Goal: Transaction & Acquisition: Obtain resource

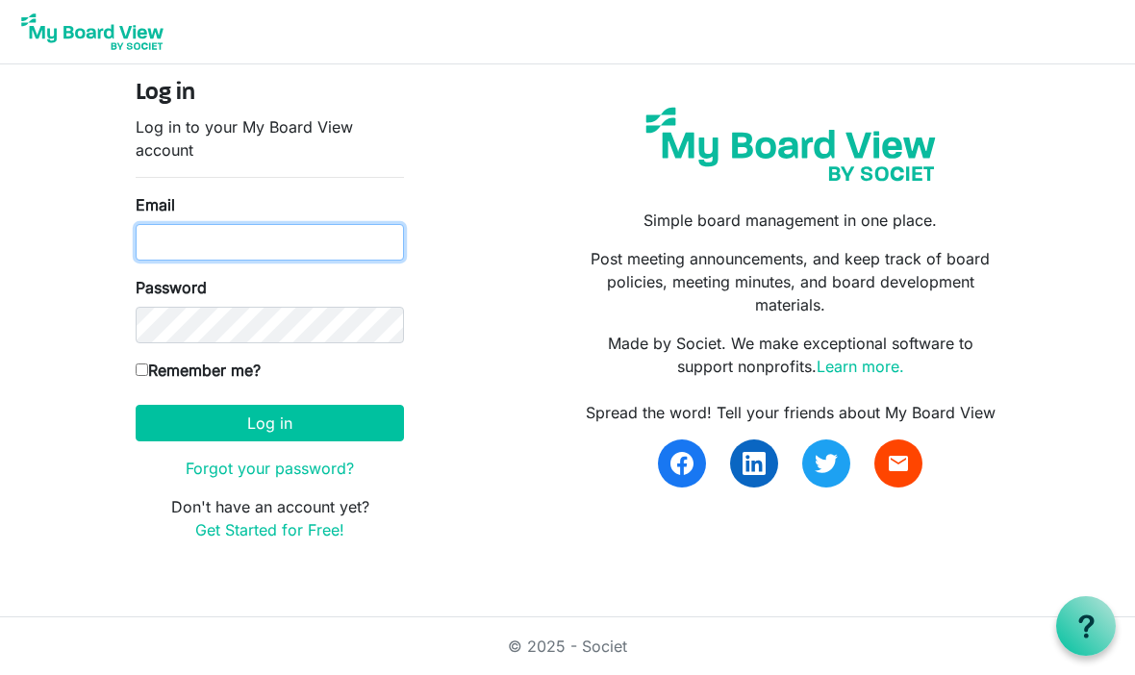
click at [334, 244] on input "Email" at bounding box center [270, 242] width 268 height 37
type input "[EMAIL_ADDRESS][DOMAIN_NAME]"
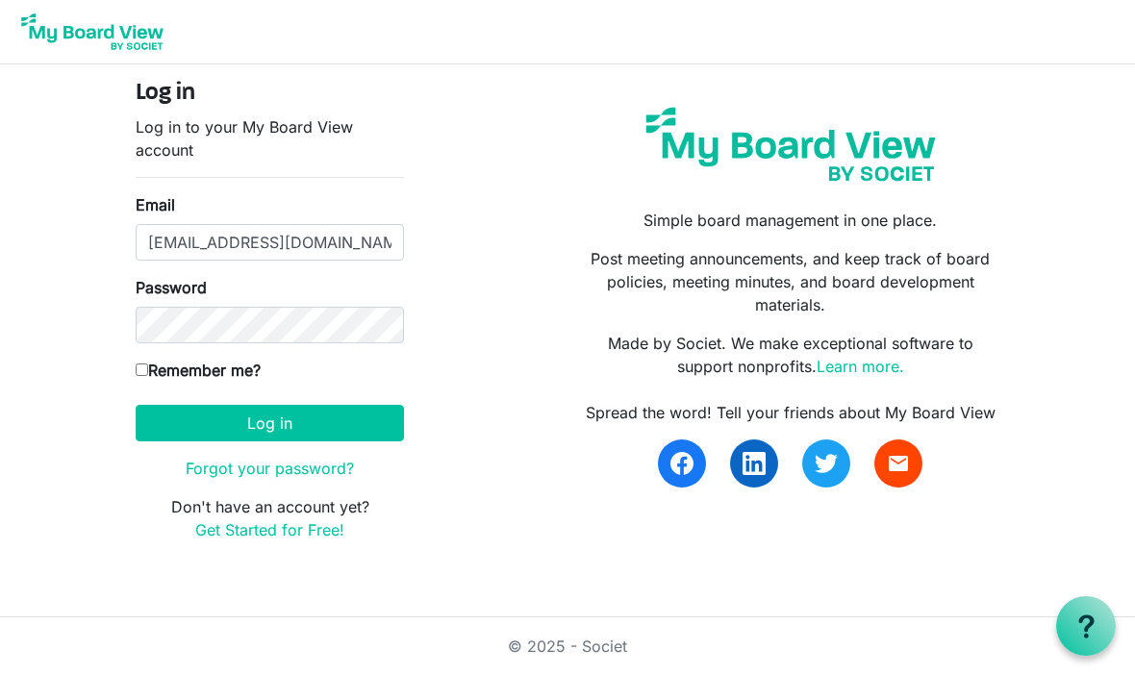
click at [136, 372] on input "Remember me?" at bounding box center [142, 370] width 13 height 13
checkbox input "true"
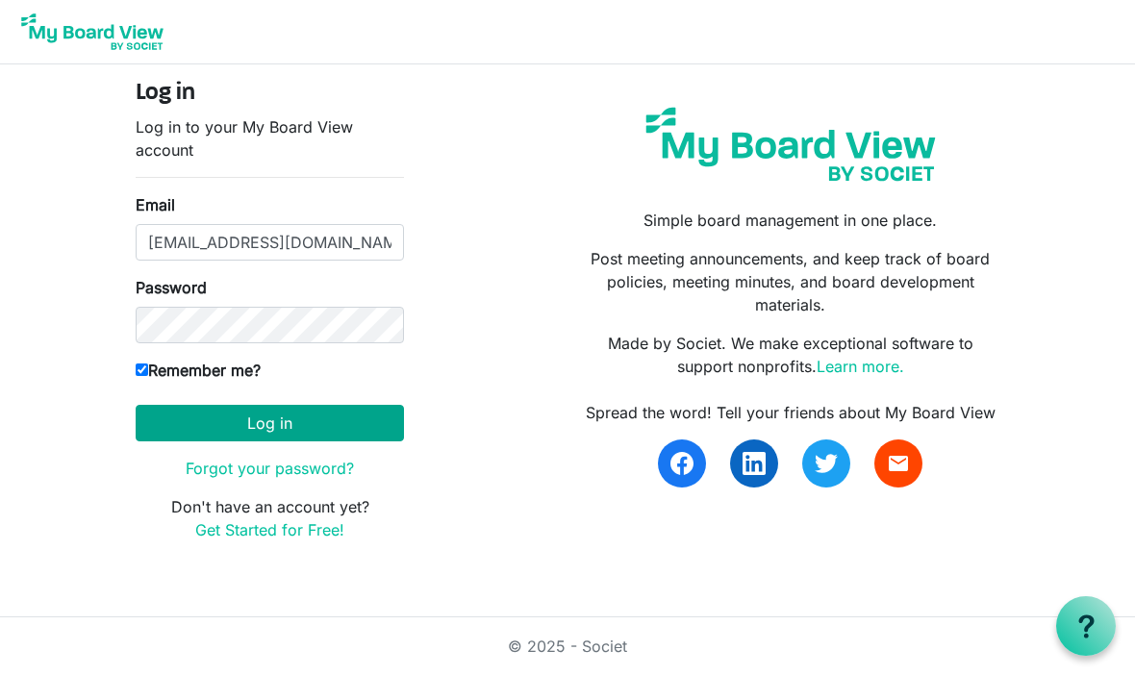
click at [321, 424] on button "Log in" at bounding box center [270, 423] width 268 height 37
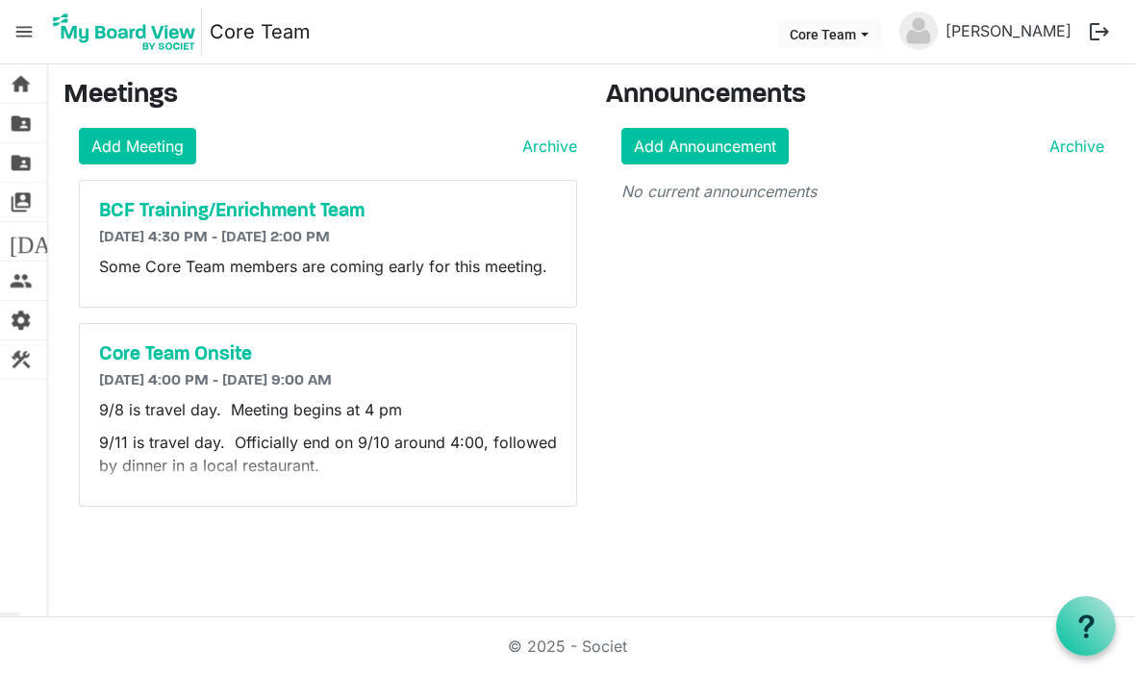
click at [351, 417] on p "9/8 is travel day. Meeting begins at 4 pm" at bounding box center [328, 409] width 458 height 23
click at [33, 126] on link "folder_shared Files" at bounding box center [23, 123] width 47 height 38
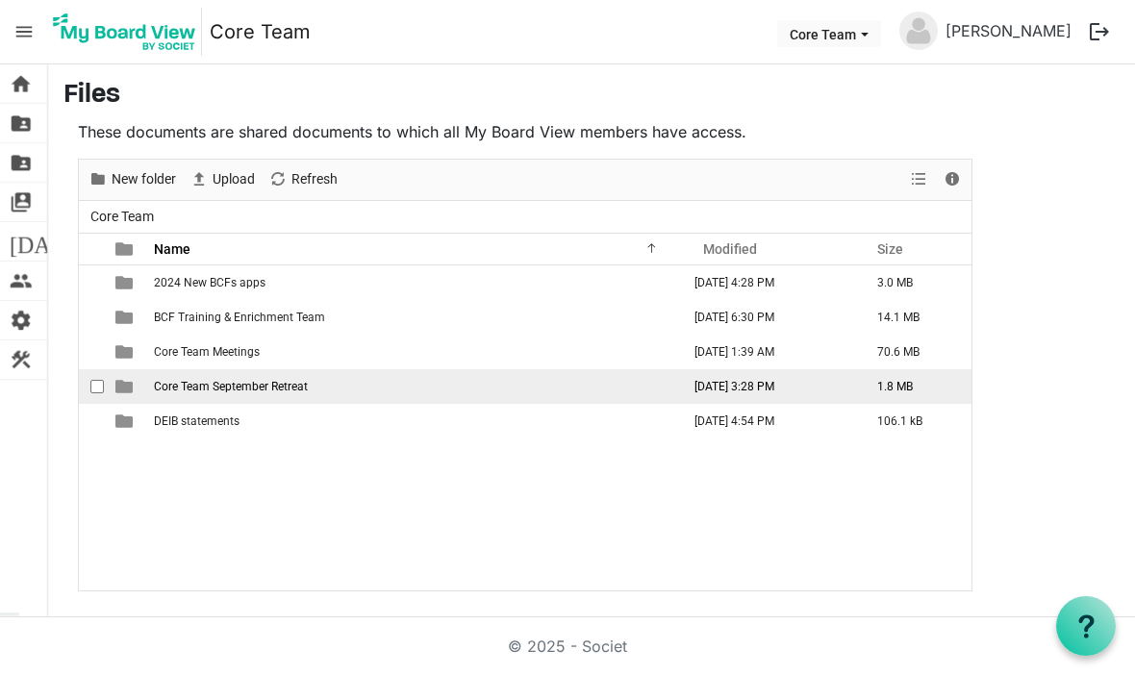
click at [300, 388] on span "Core Team September Retreat" at bounding box center [231, 386] width 154 height 13
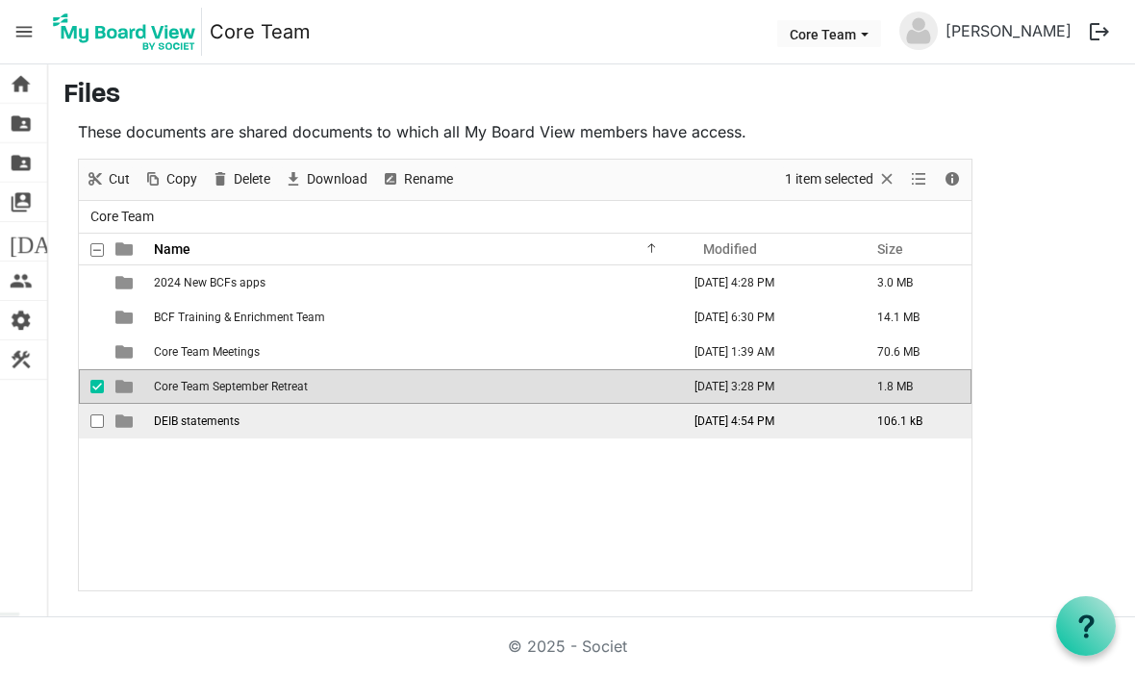
click at [212, 430] on td "DEIB statements" at bounding box center [415, 421] width 535 height 35
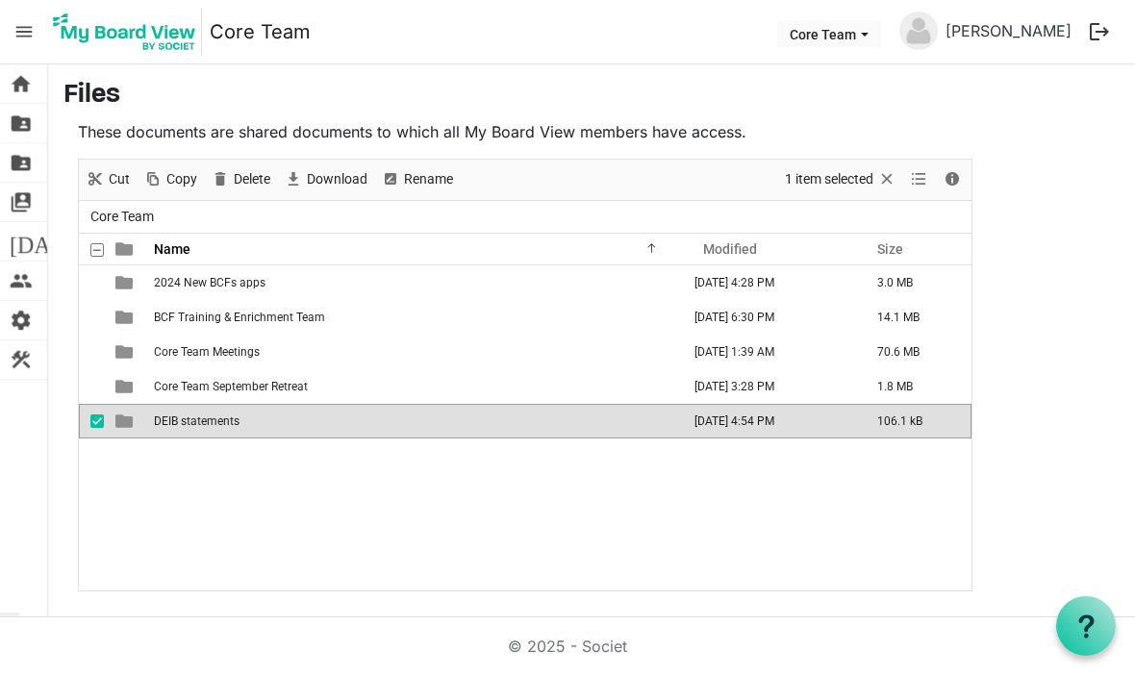
click at [214, 437] on td "DEIB statements" at bounding box center [415, 421] width 535 height 35
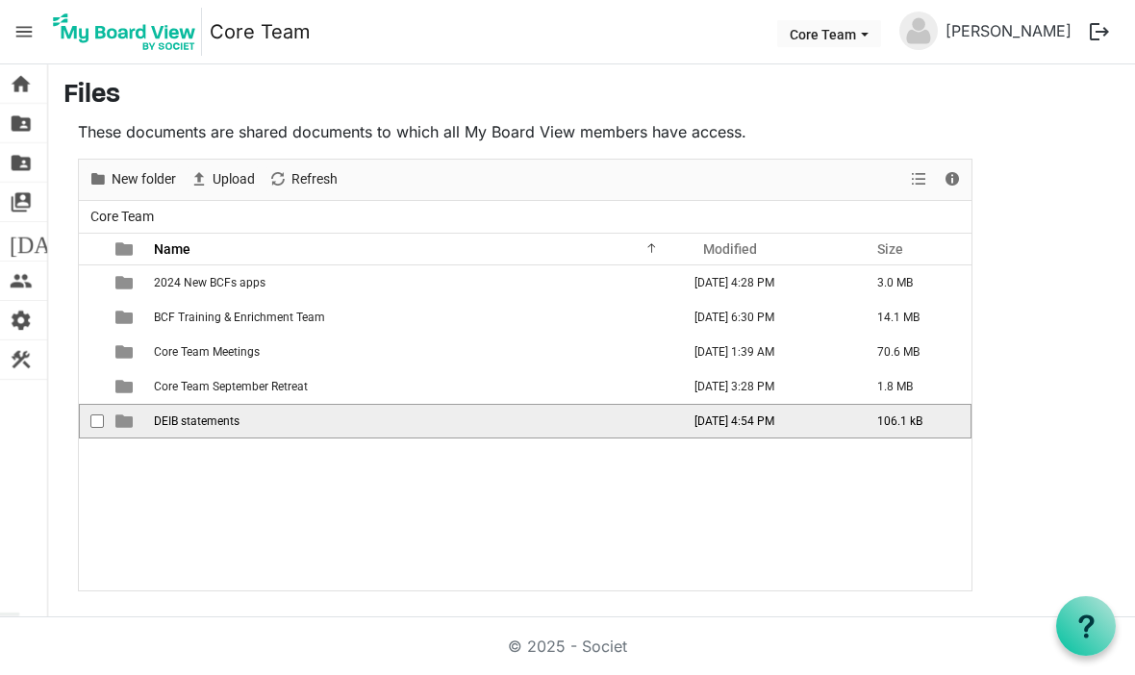
click at [105, 425] on div "checkbox" at bounding box center [101, 421] width 23 height 19
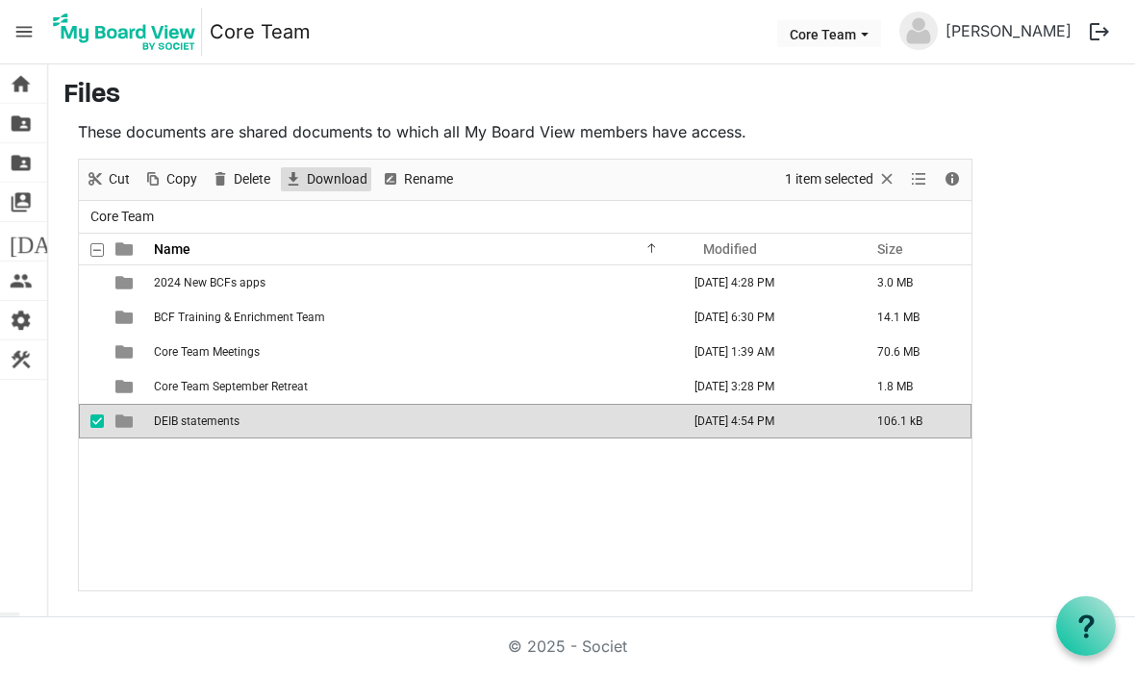
click at [314, 182] on span "Download" at bounding box center [337, 179] width 64 height 24
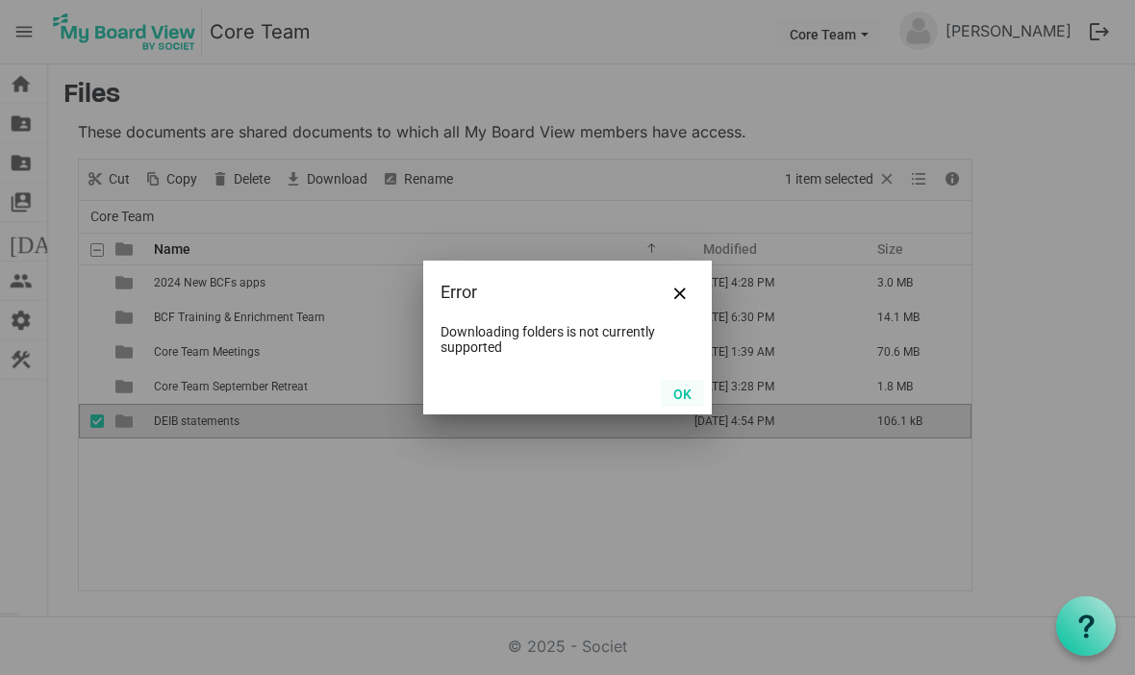
click at [692, 407] on button "OK" at bounding box center [682, 393] width 43 height 27
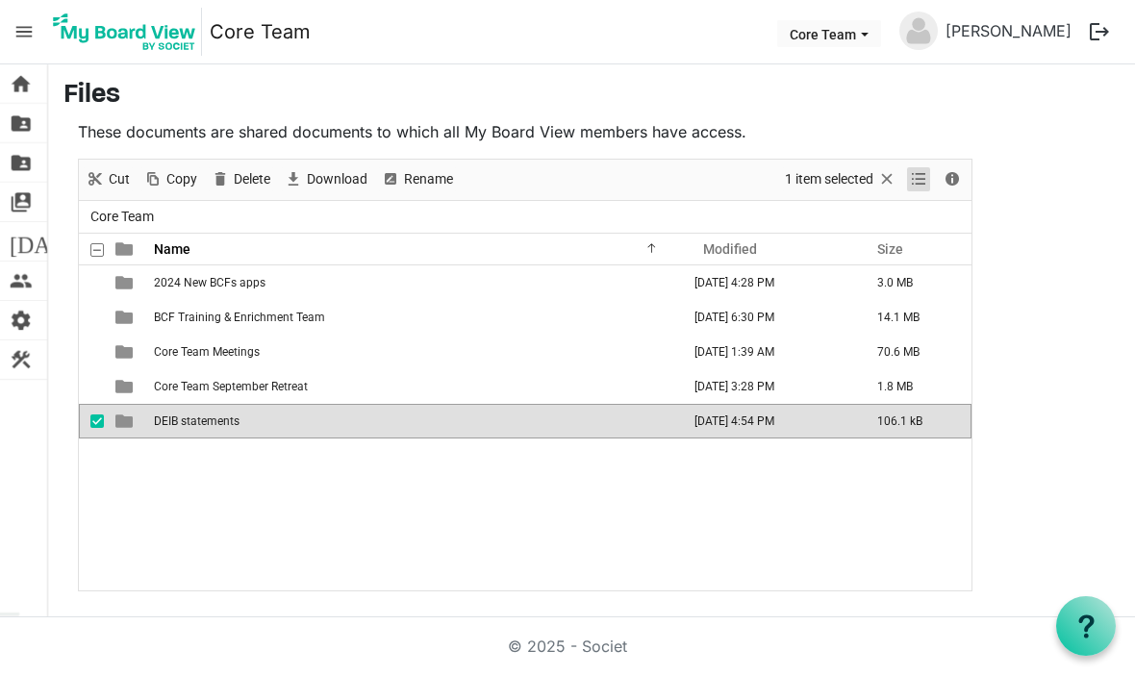
click at [928, 172] on span "View dropdownbutton" at bounding box center [918, 179] width 23 height 24
click at [1054, 129] on main "Files These documents are shared documents to which all My Board View members h…" at bounding box center [591, 335] width 1087 height 543
click at [172, 424] on span "DEIB statements" at bounding box center [197, 421] width 86 height 13
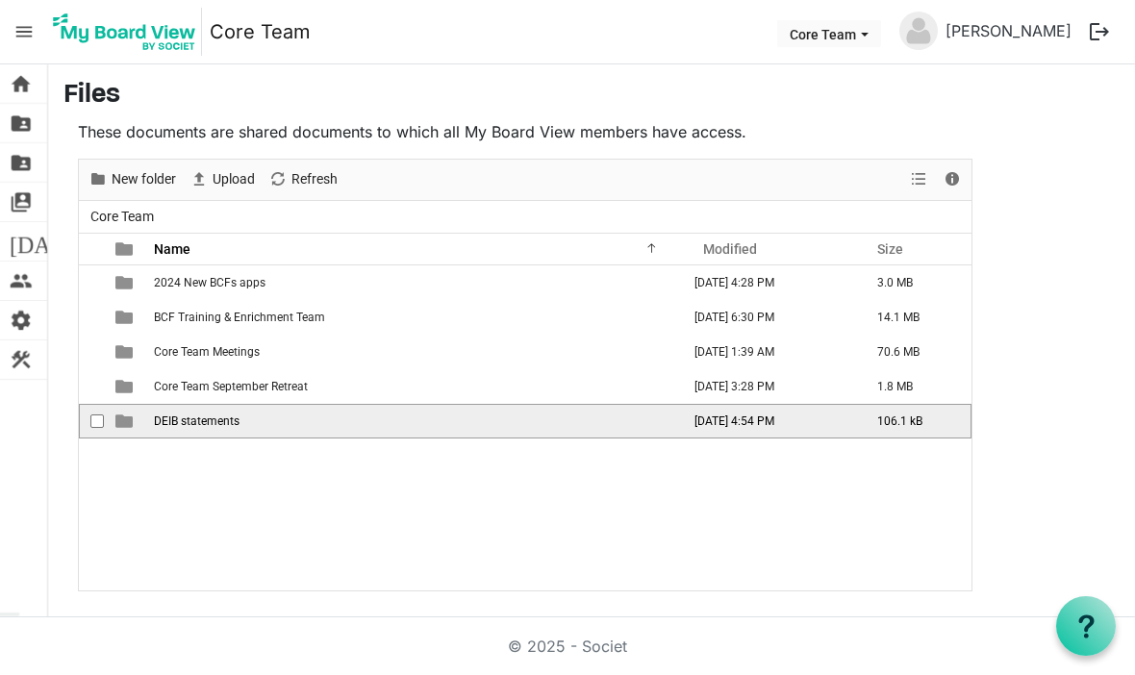
click at [171, 427] on span "DEIB statements" at bounding box center [197, 421] width 86 height 13
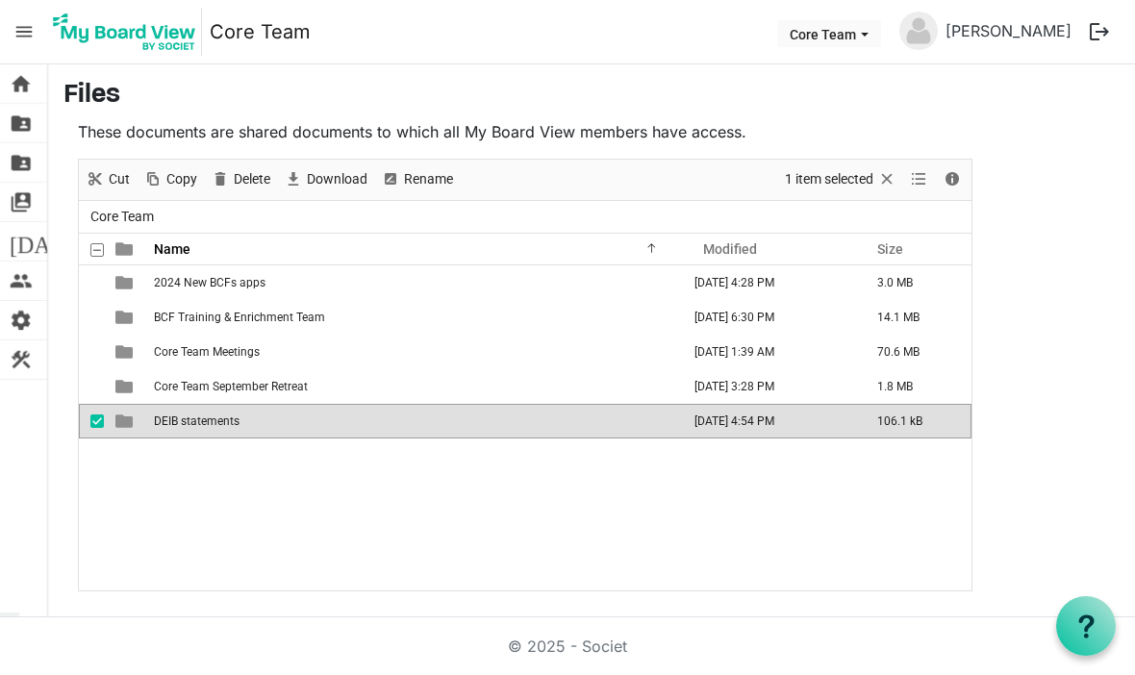
click at [185, 424] on span "DEIB statements" at bounding box center [197, 421] width 86 height 13
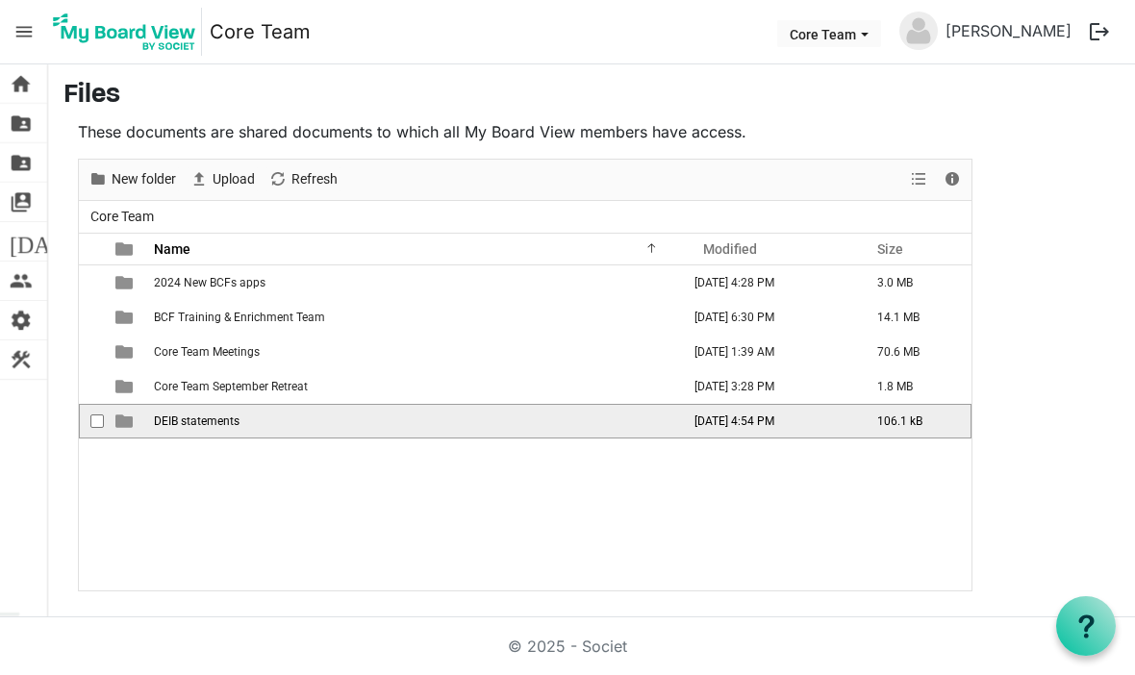
click at [238, 422] on span "DEIB statements" at bounding box center [197, 421] width 86 height 13
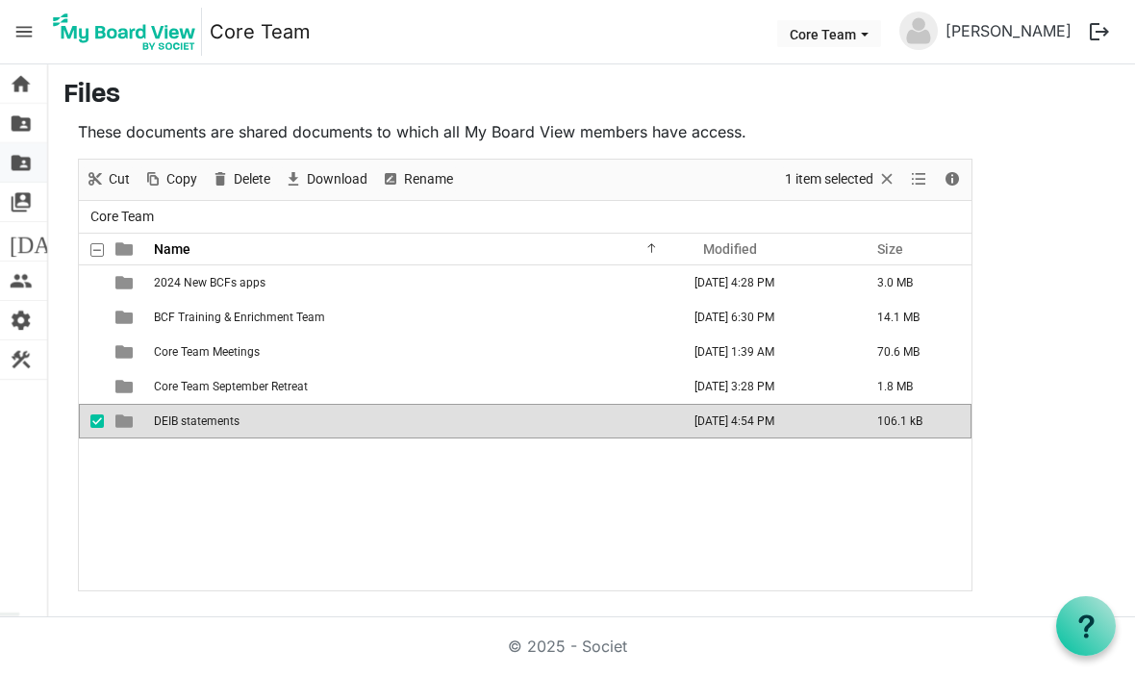
click at [35, 147] on link "folder_shared Admin Files" at bounding box center [23, 162] width 47 height 38
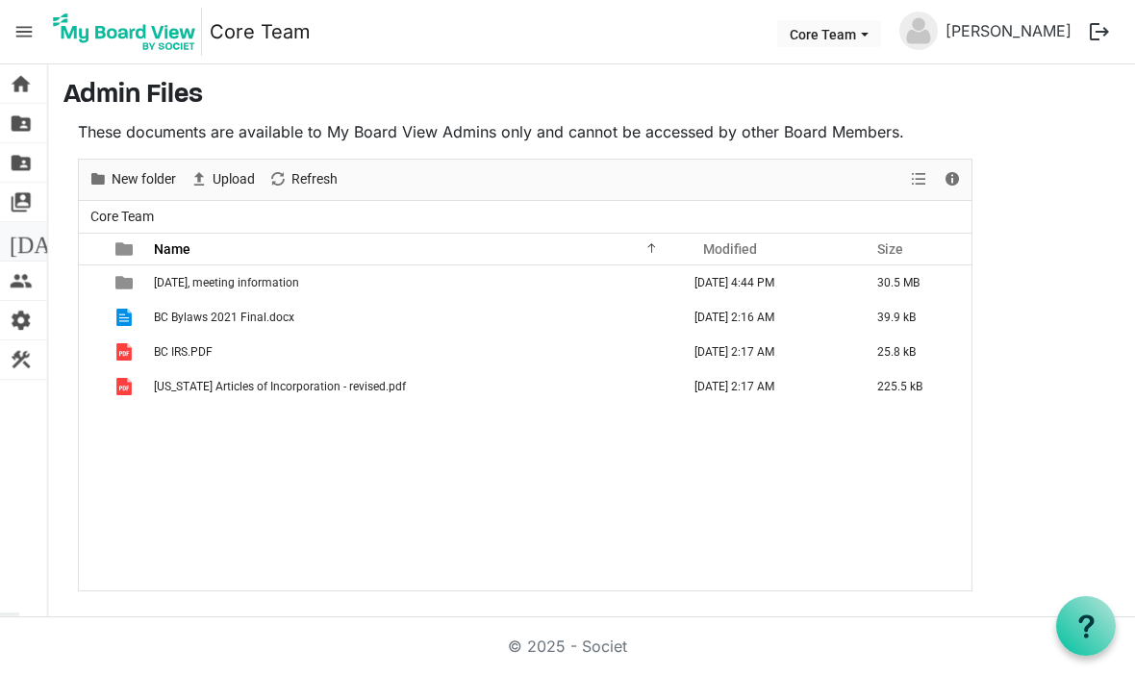
click at [33, 250] on link "today Calendar" at bounding box center [23, 241] width 47 height 38
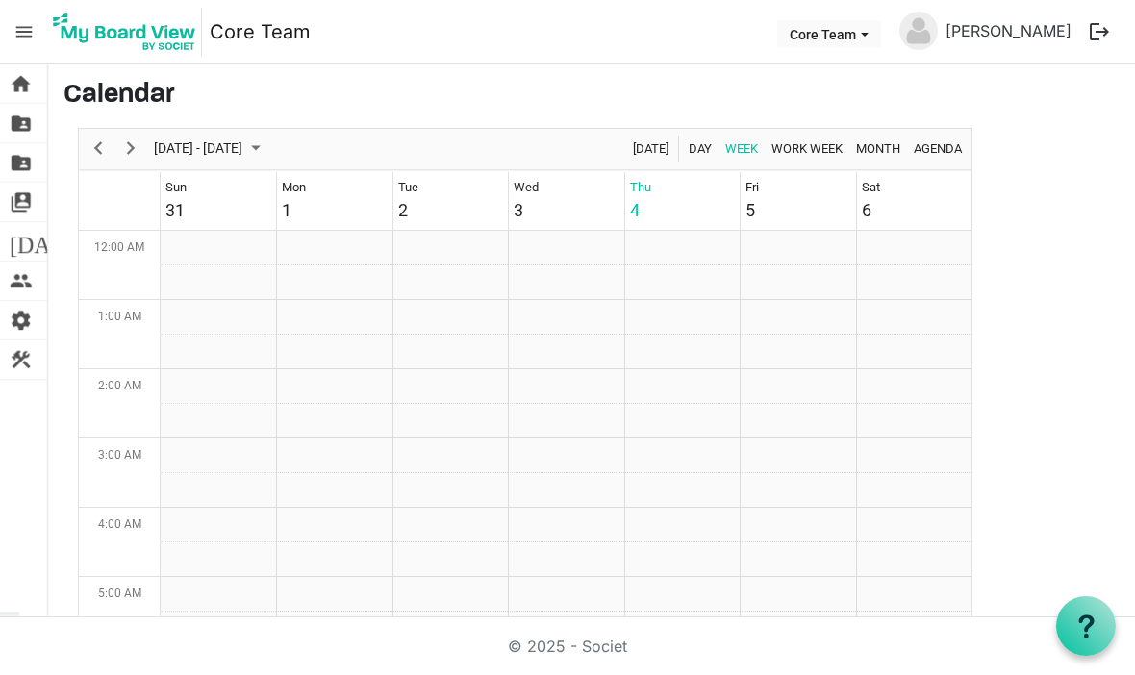
scroll to position [623, 0]
click at [34, 289] on link "people Board Members" at bounding box center [23, 281] width 47 height 38
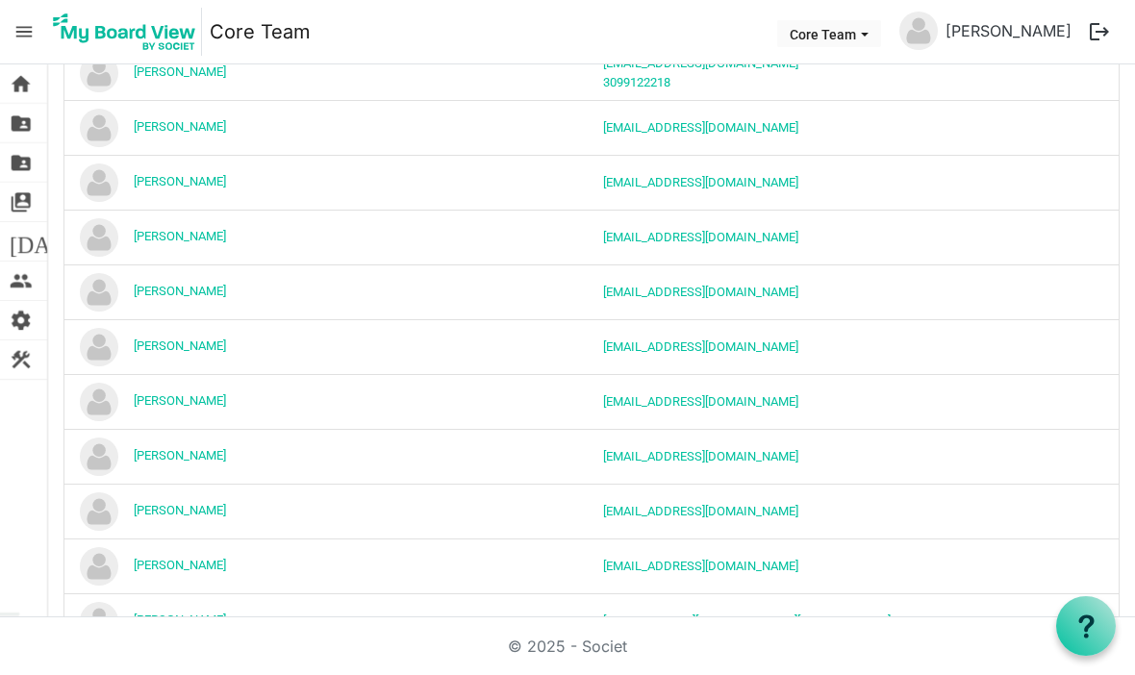
scroll to position [297, 0]
click at [29, 327] on span "settings" at bounding box center [21, 320] width 23 height 38
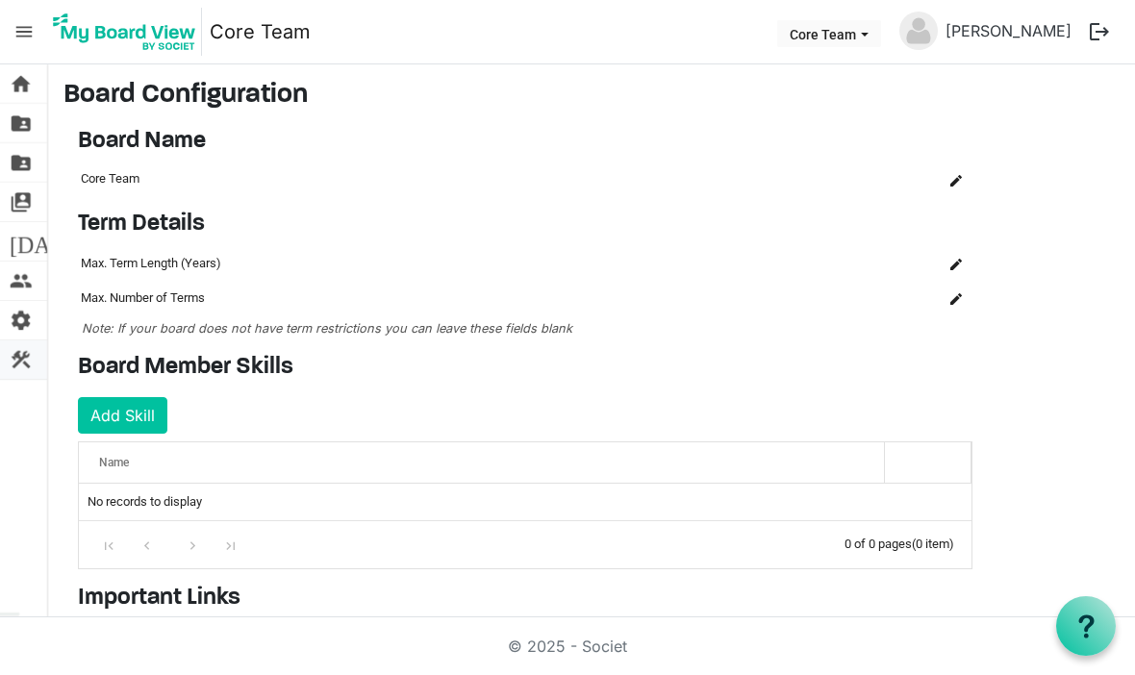
click at [28, 363] on span "construction" at bounding box center [21, 360] width 23 height 38
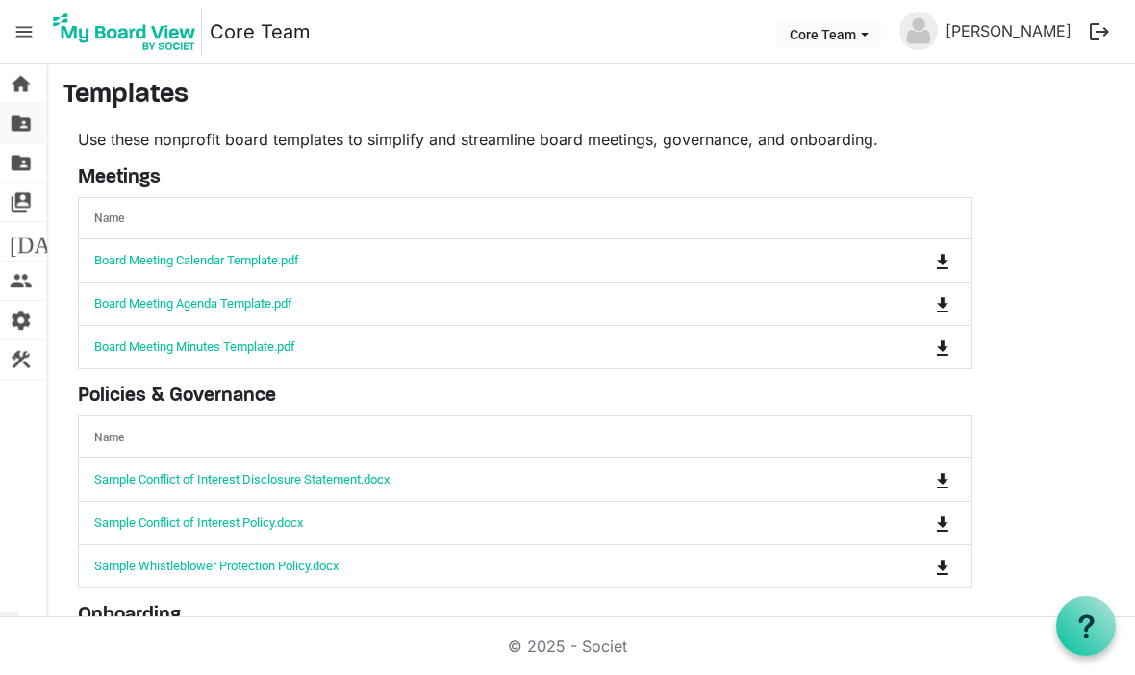
click at [17, 128] on span "folder_shared" at bounding box center [21, 123] width 23 height 38
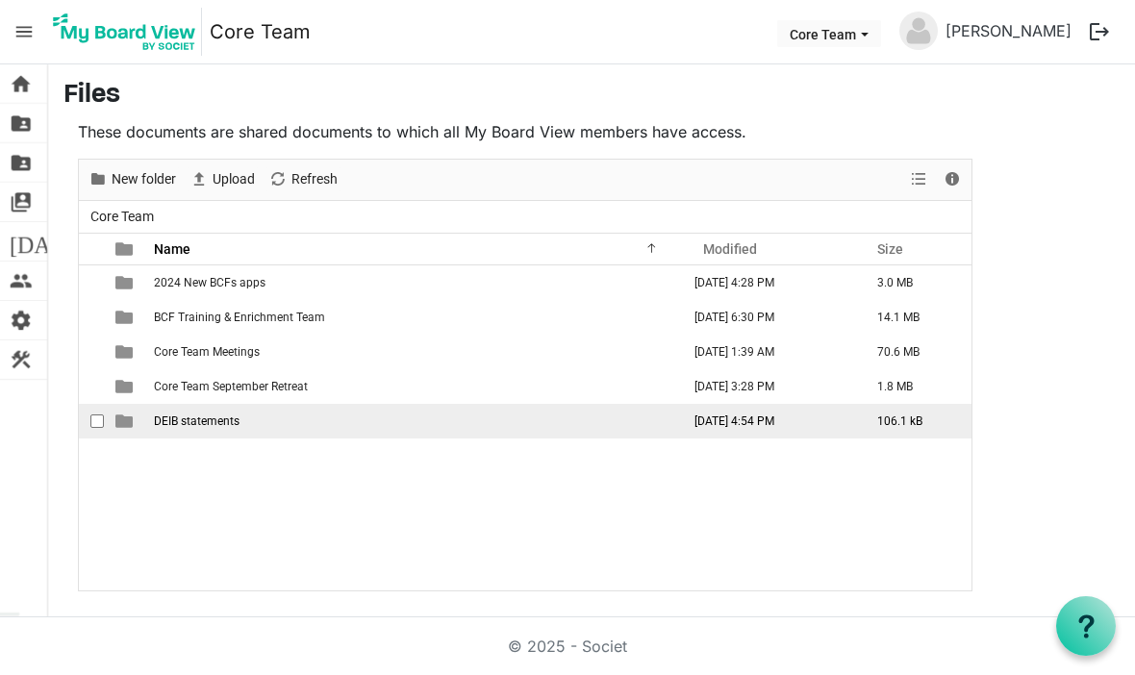
click at [196, 434] on td "DEIB statements" at bounding box center [415, 421] width 535 height 35
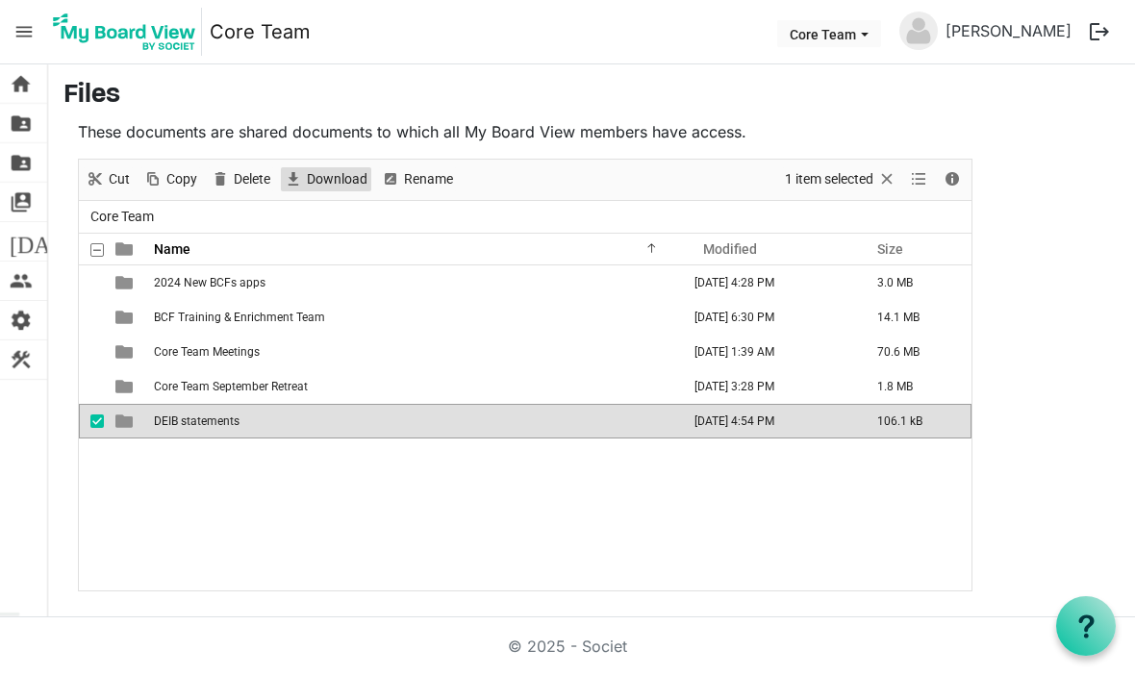
click at [329, 170] on span "Download" at bounding box center [337, 179] width 64 height 24
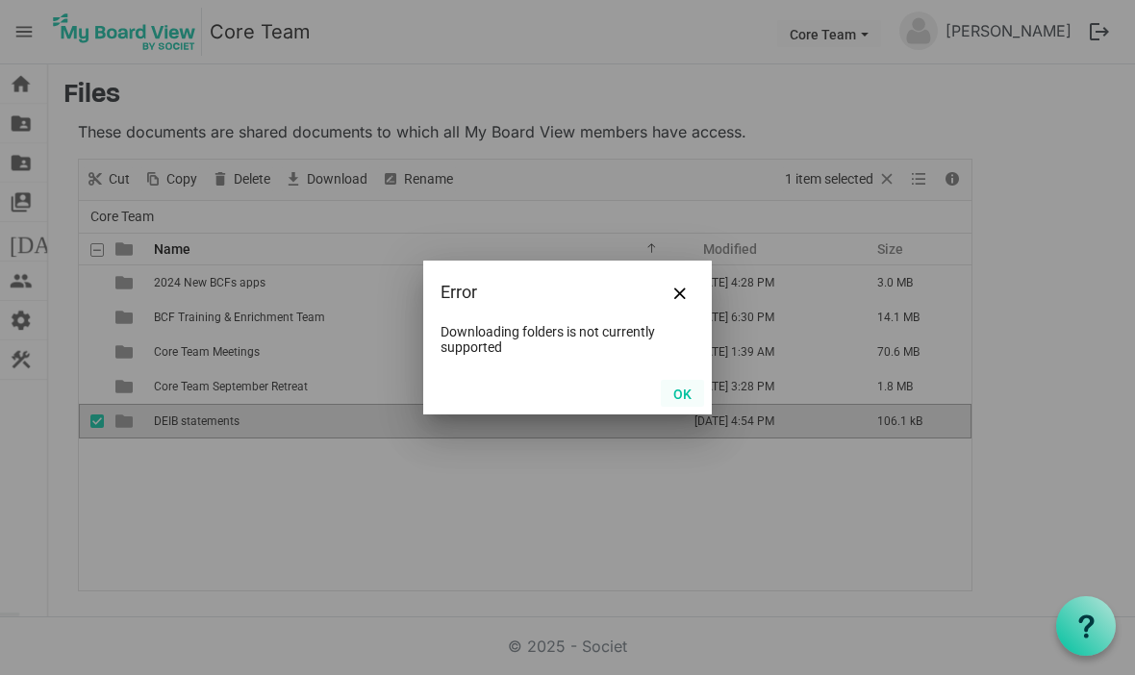
click at [701, 385] on button "OK" at bounding box center [682, 393] width 43 height 27
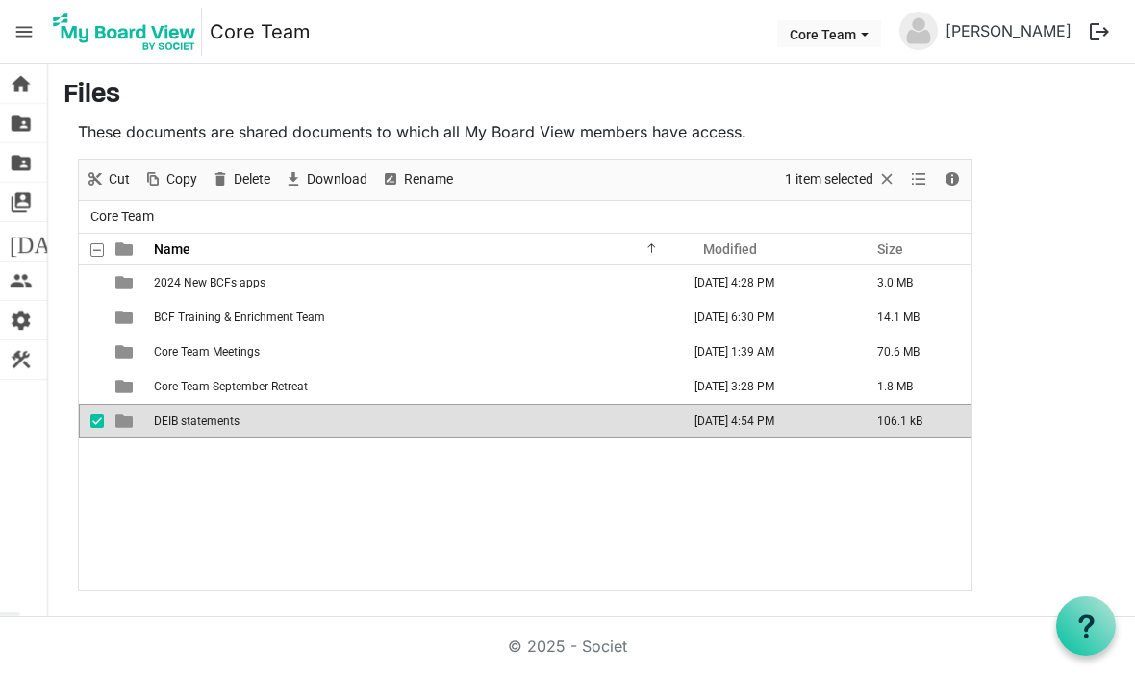
click at [93, 249] on span at bounding box center [96, 249] width 13 height 13
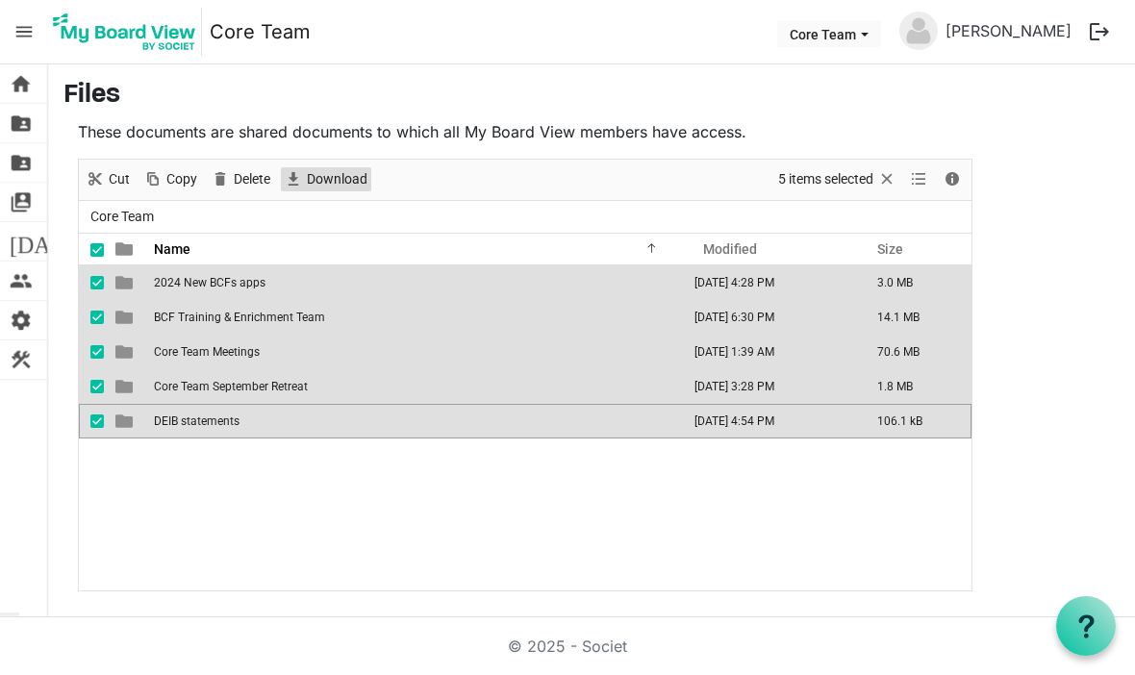
click at [335, 167] on span "Download" at bounding box center [337, 179] width 64 height 24
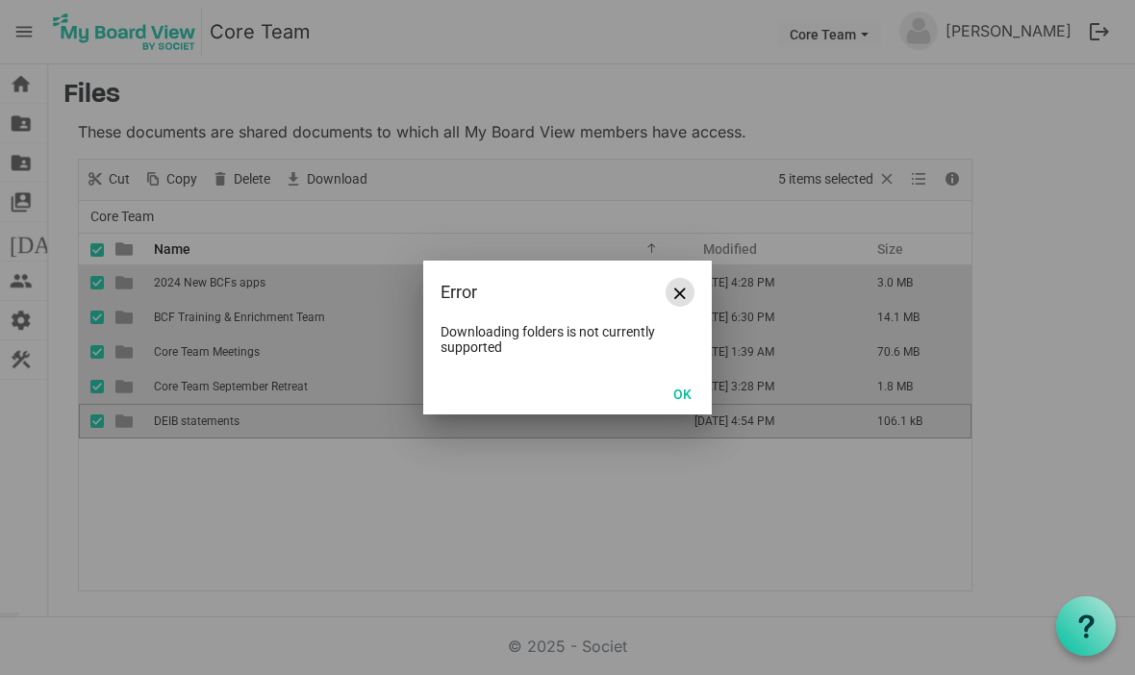
click at [689, 280] on button "Close" at bounding box center [680, 292] width 29 height 29
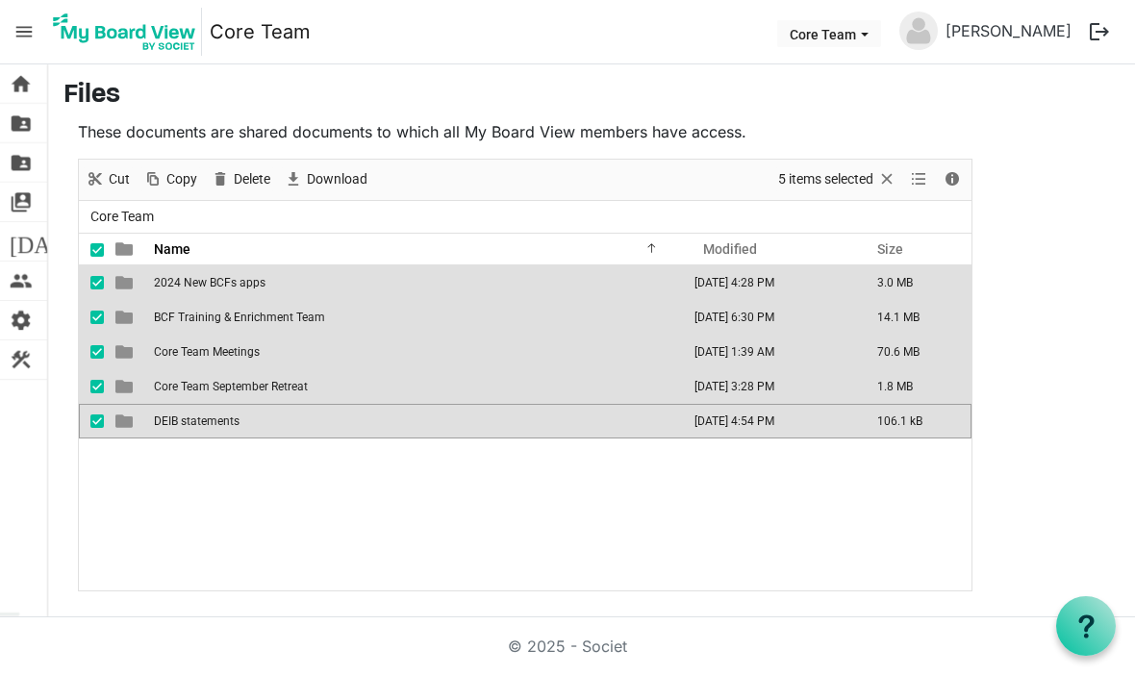
click at [588, 174] on div "New folder Upload Cut Copy Paste Delete Download Rename Sort by Refresh 5 items…" at bounding box center [525, 180] width 893 height 41
click at [153, 425] on td "DEIB statements" at bounding box center [415, 421] width 535 height 35
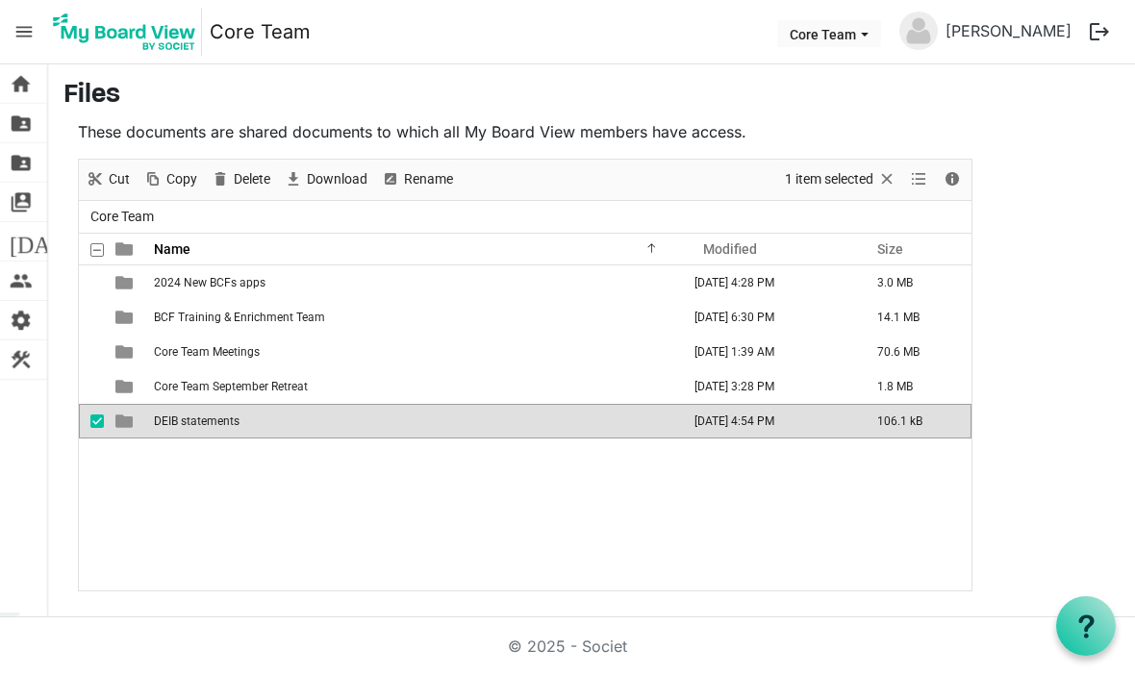
click at [223, 426] on span "DEIB statements" at bounding box center [197, 421] width 86 height 13
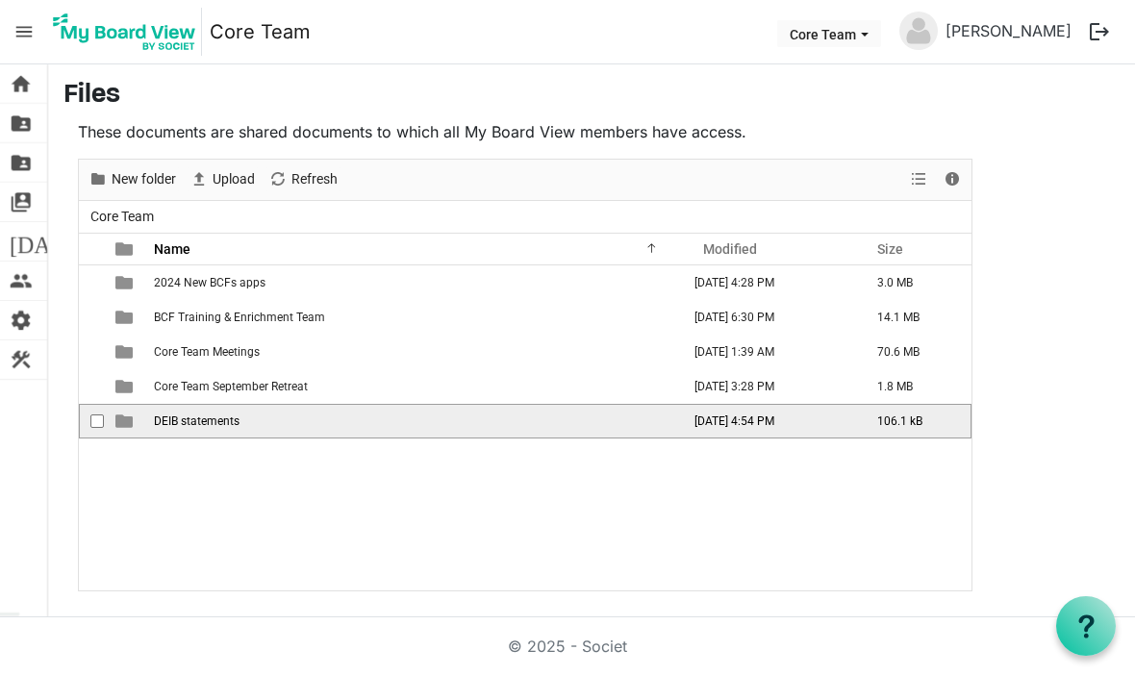
click at [225, 431] on td "DEIB statements" at bounding box center [415, 421] width 535 height 35
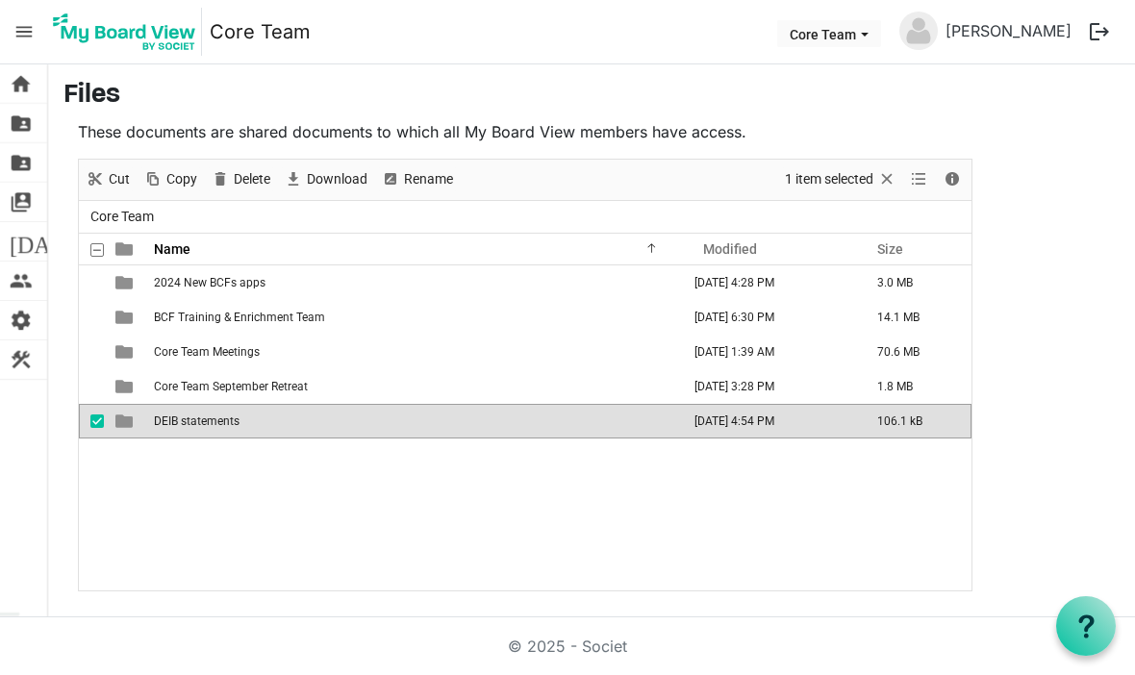
click at [218, 423] on span "DEIB statements" at bounding box center [197, 421] width 86 height 13
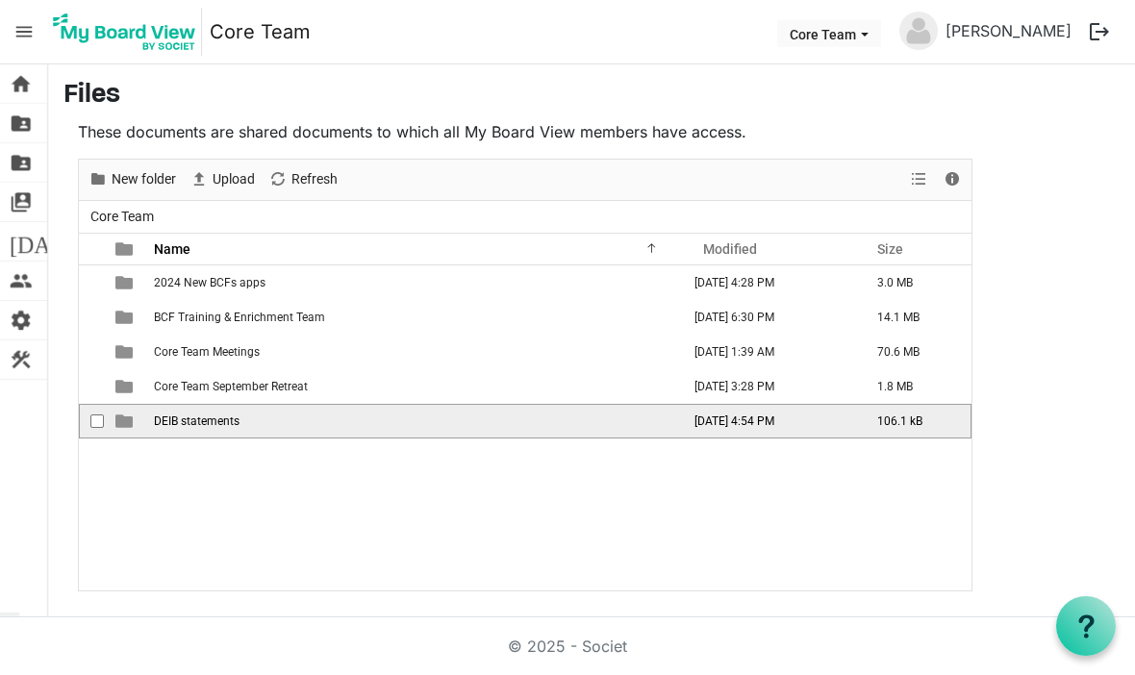
click at [948, 422] on td "106.1 kB" at bounding box center [919, 421] width 106 height 35
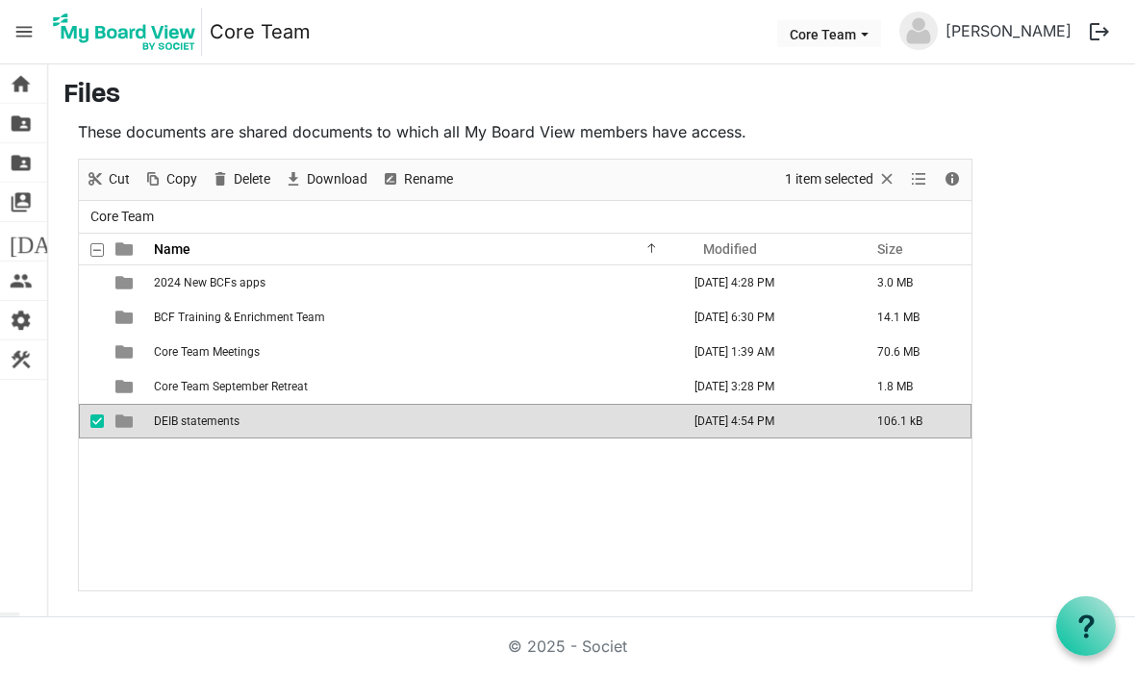
click at [943, 421] on td "106.1 kB" at bounding box center [919, 421] width 106 height 35
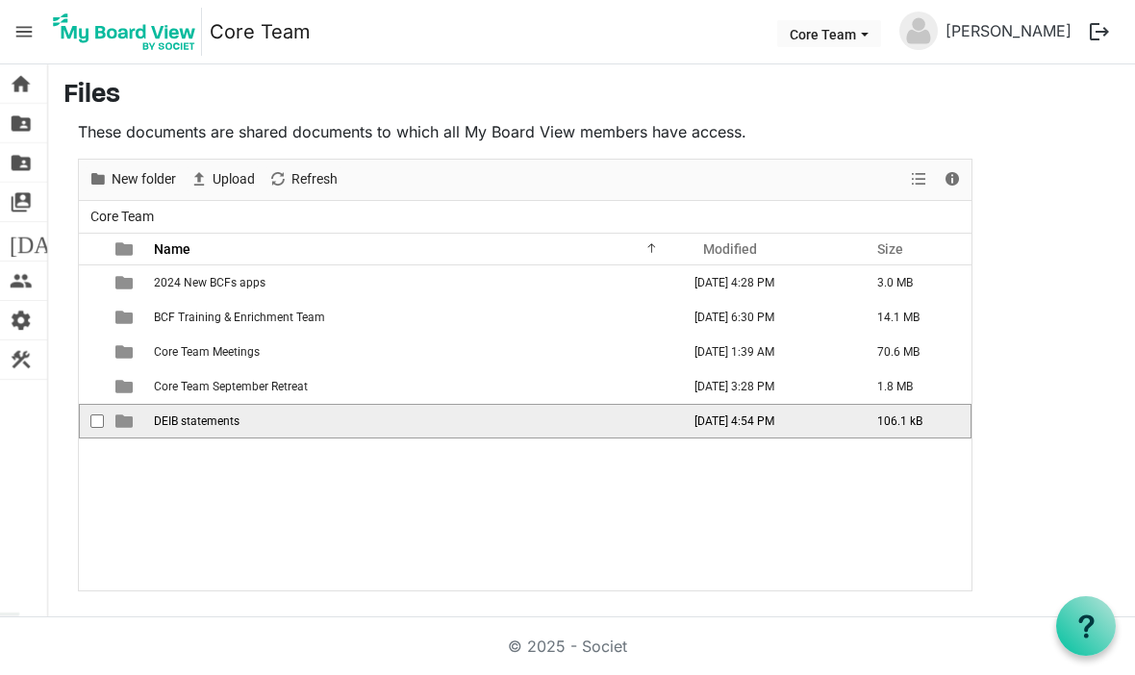
click at [170, 428] on td "DEIB statements" at bounding box center [415, 421] width 535 height 35
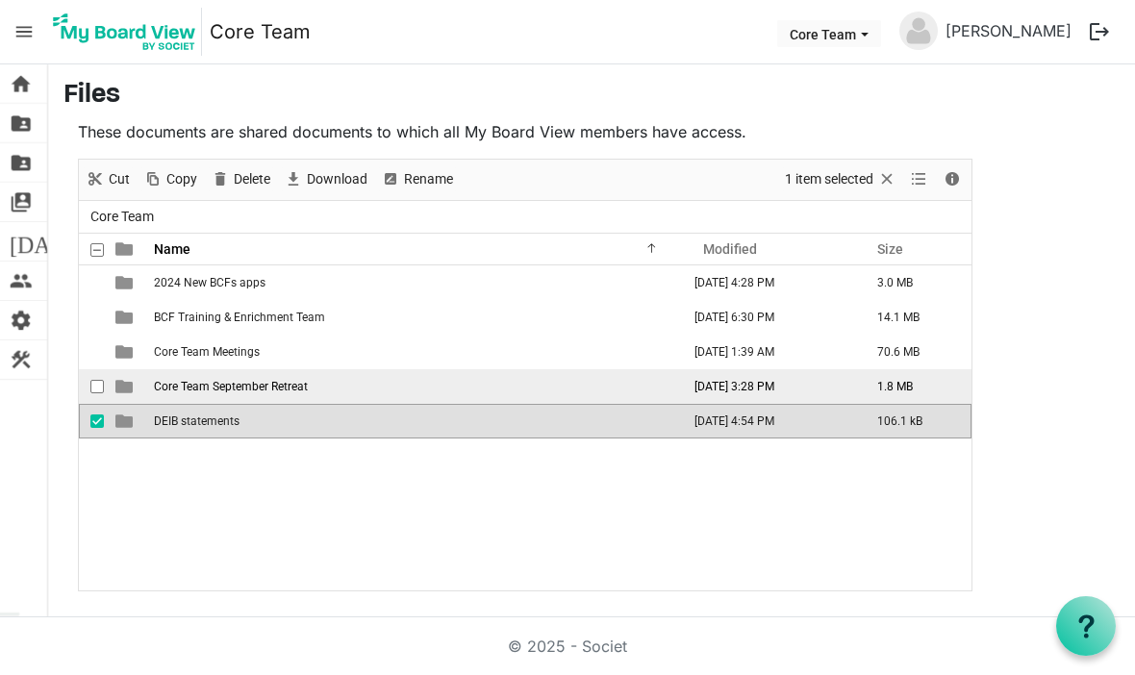
click at [223, 385] on span "Core Team September Retreat" at bounding box center [231, 386] width 154 height 13
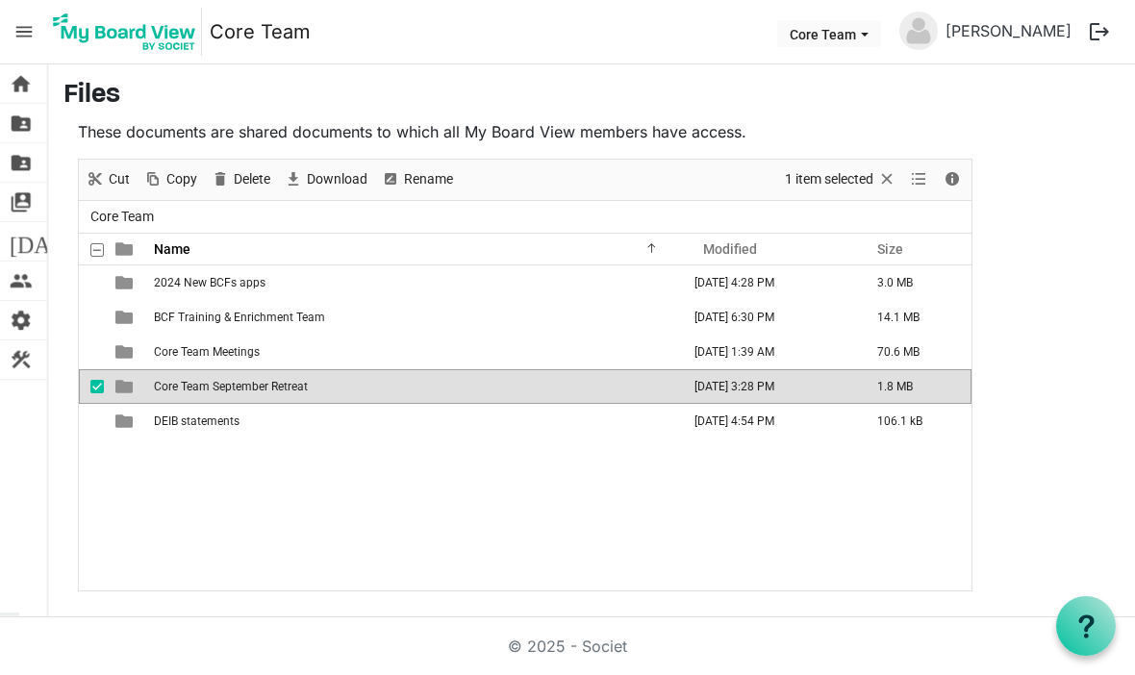
click at [238, 400] on td "Core Team September Retreat" at bounding box center [415, 386] width 535 height 35
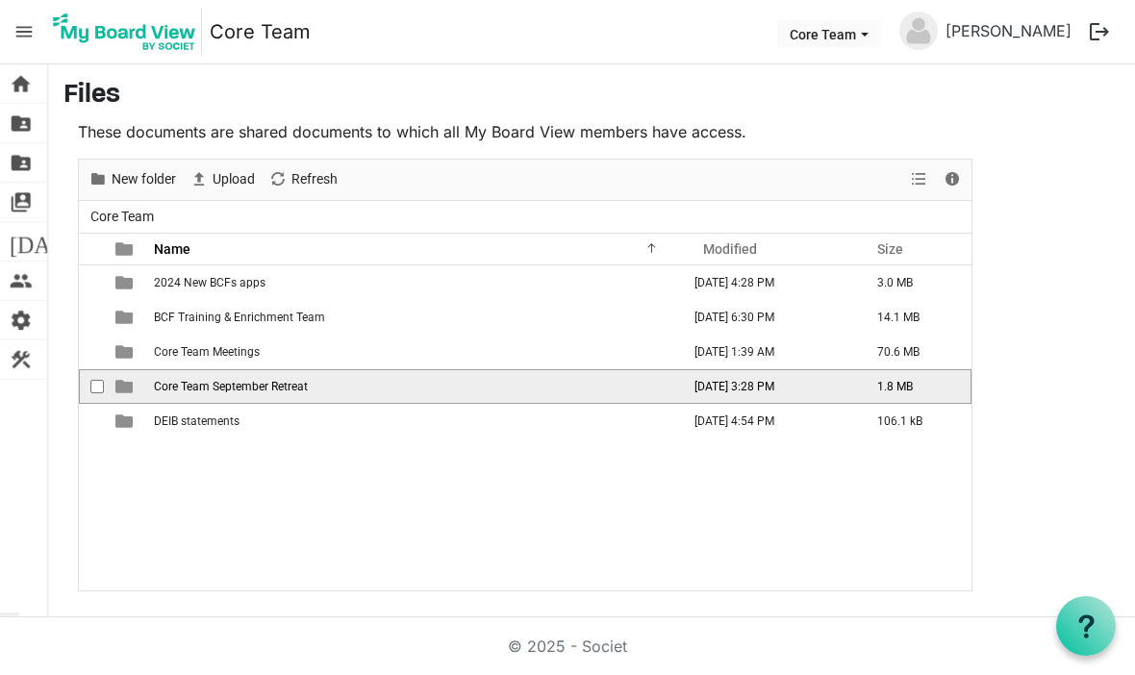
click at [237, 389] on span "Core Team September Retreat" at bounding box center [231, 386] width 154 height 13
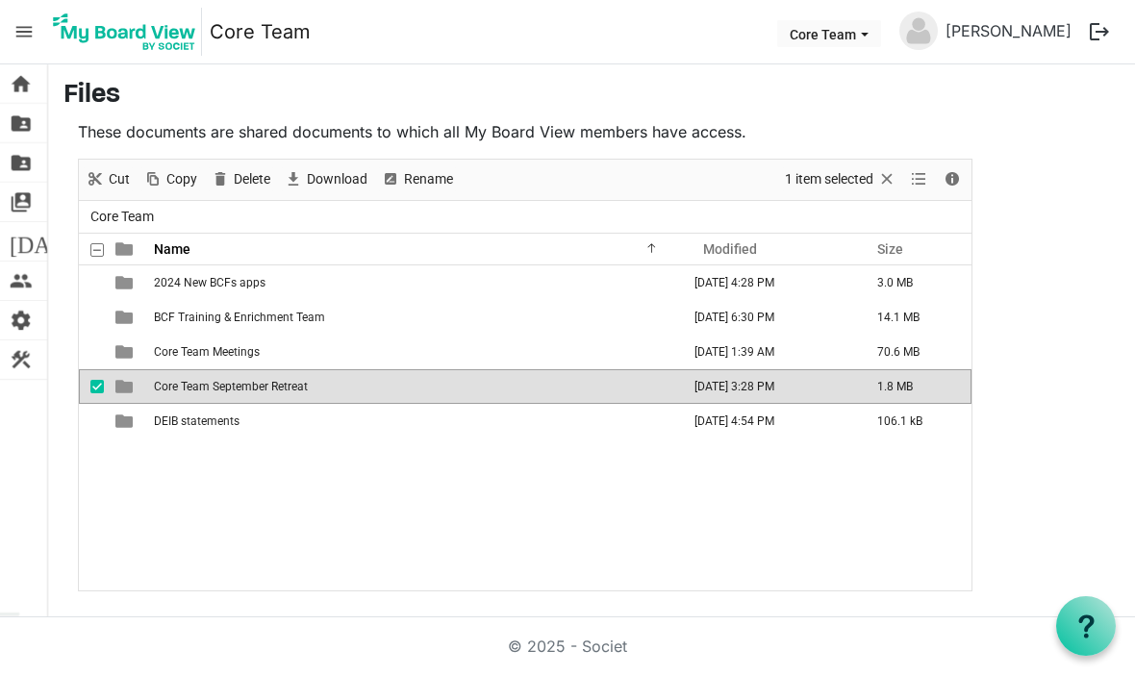
click at [259, 392] on span "Core Team September Retreat" at bounding box center [231, 386] width 154 height 13
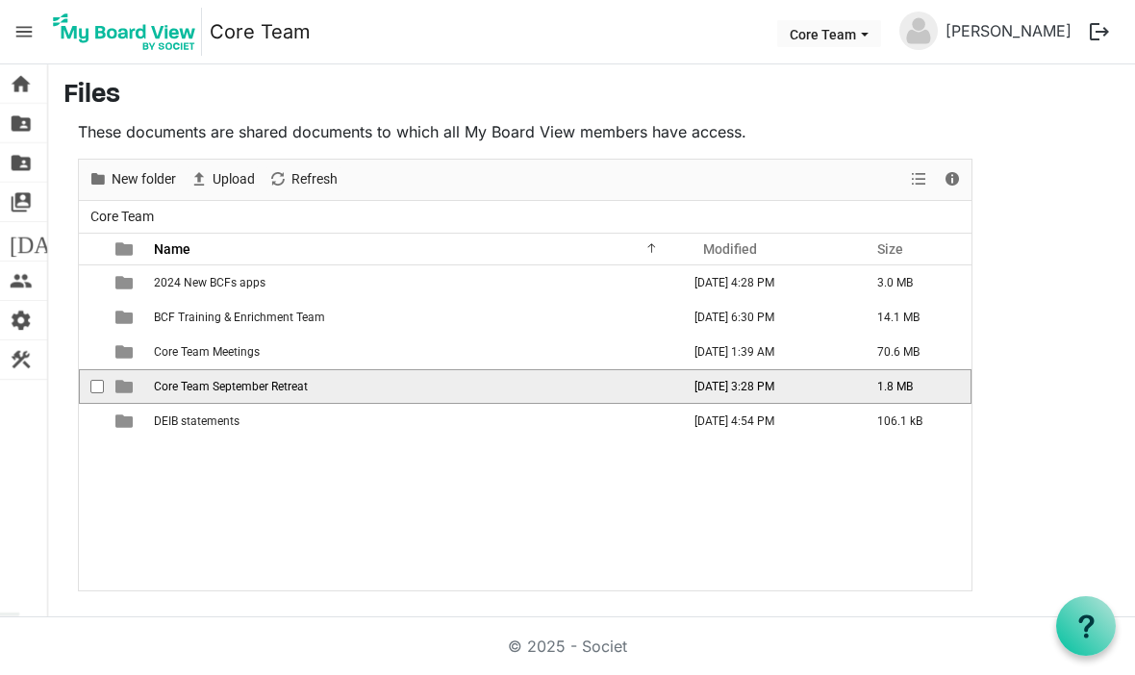
click at [251, 400] on td "Core Team September Retreat" at bounding box center [415, 386] width 535 height 35
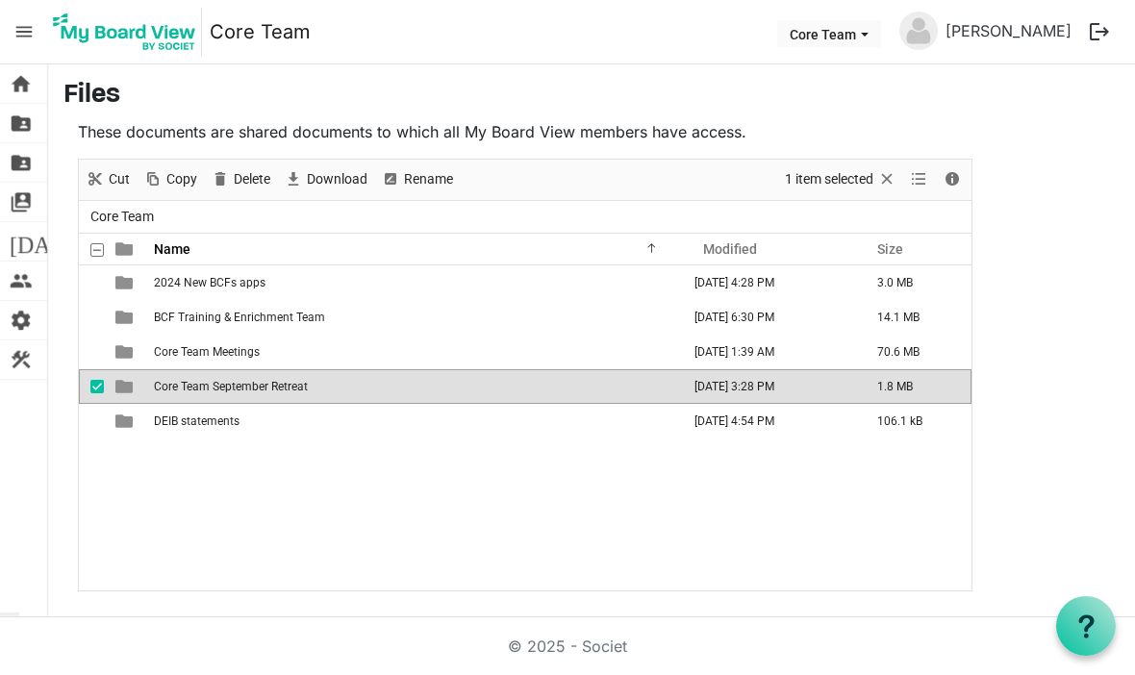
click at [117, 375] on td "is template cell column header type" at bounding box center [126, 386] width 44 height 35
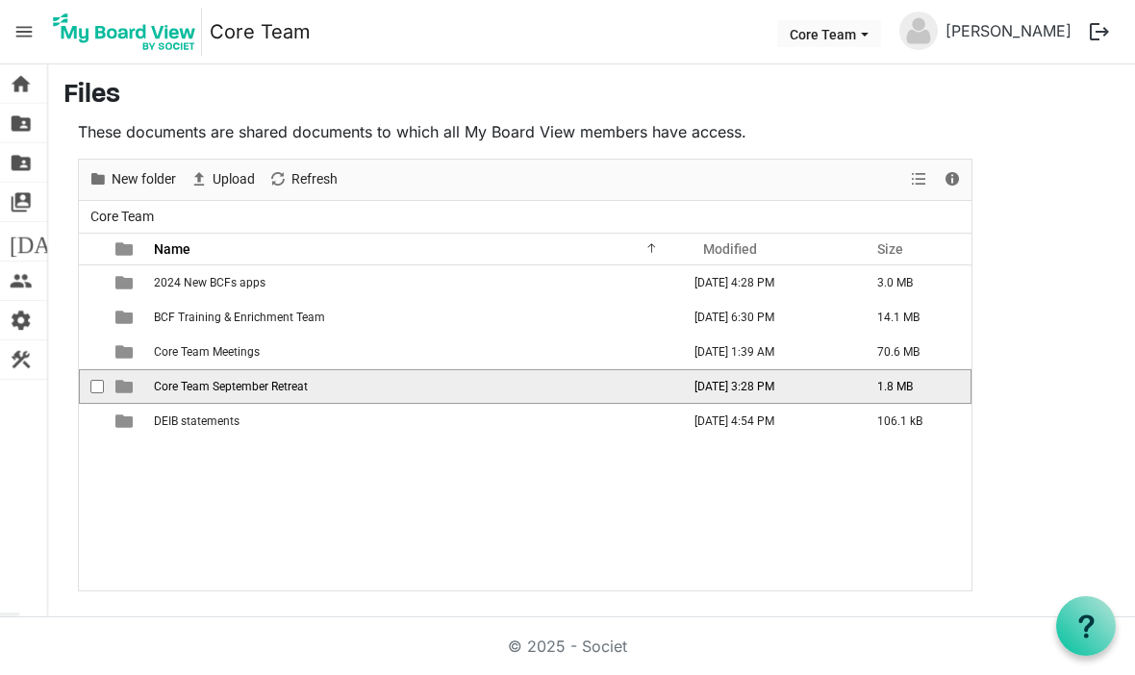
click at [101, 390] on span "checkbox" at bounding box center [96, 386] width 13 height 13
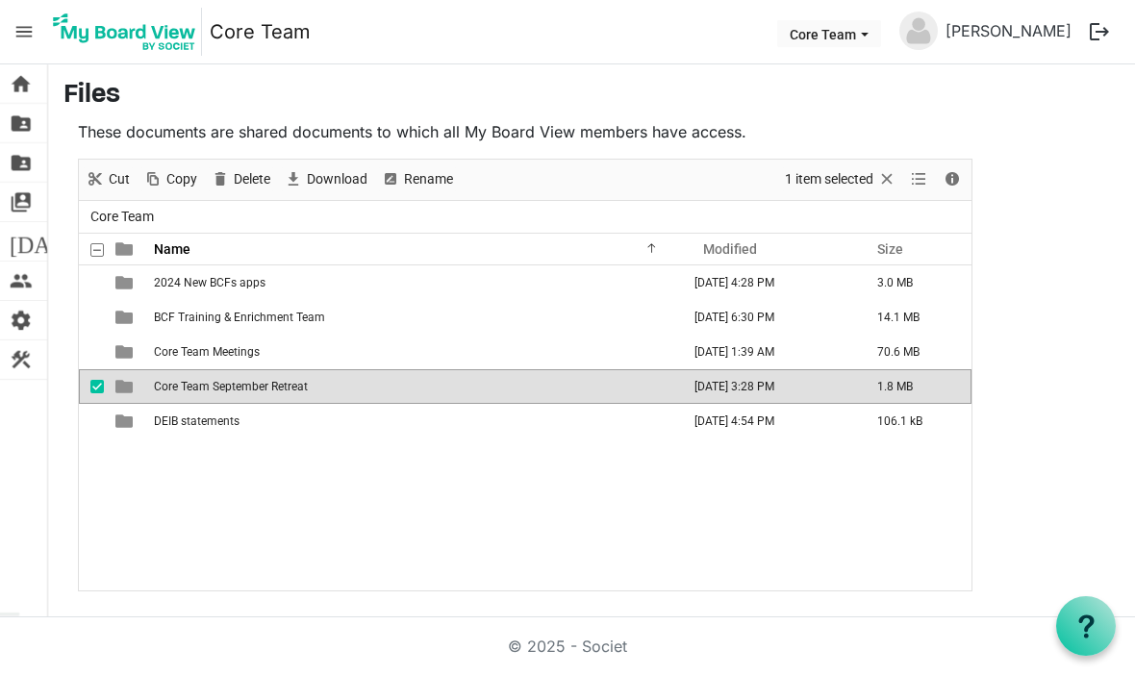
click at [317, 394] on td "Core Team September Retreat" at bounding box center [415, 386] width 535 height 35
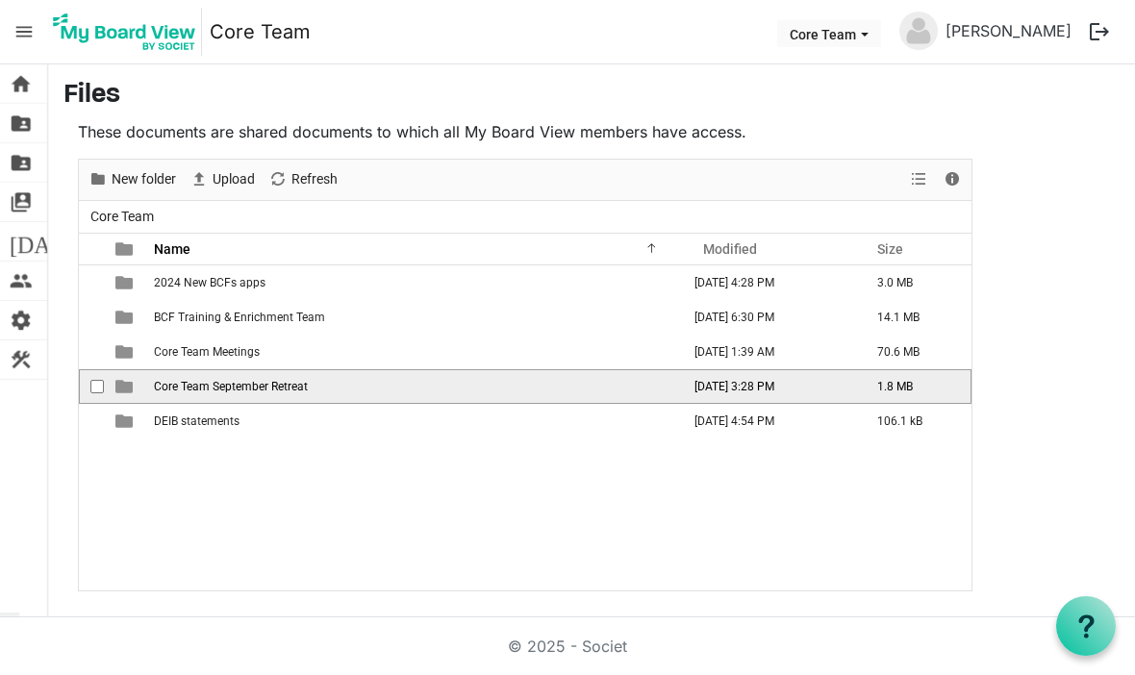
click at [92, 388] on span "checkbox" at bounding box center [96, 386] width 13 height 13
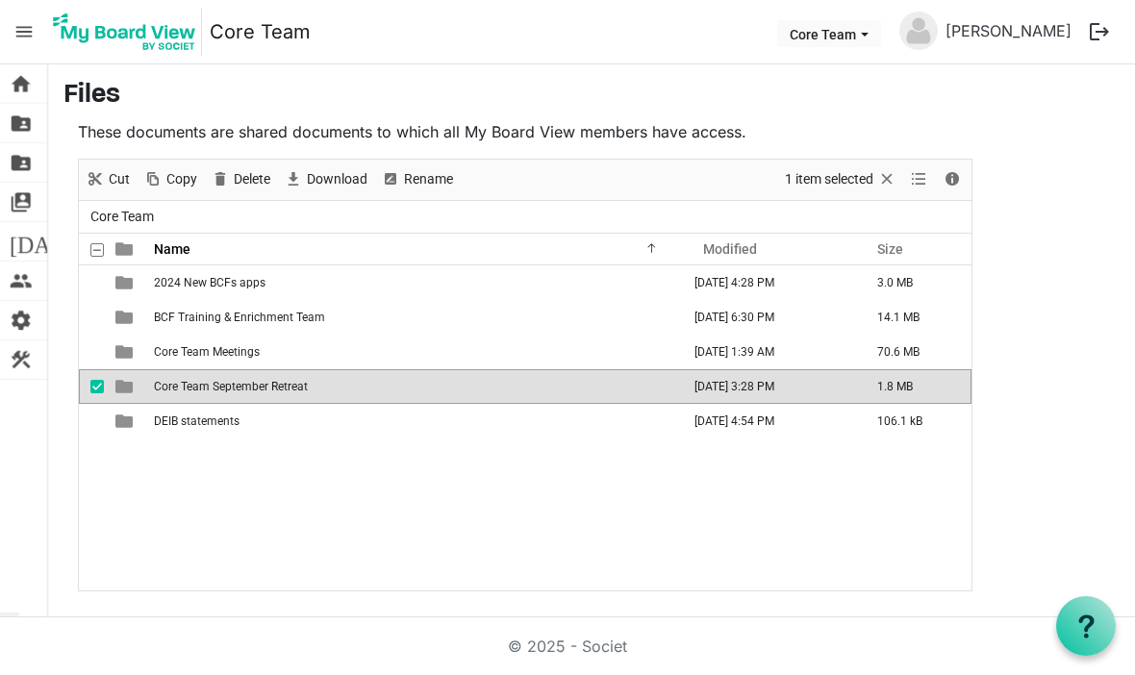
click at [126, 391] on span "is template cell column header type" at bounding box center [123, 386] width 17 height 17
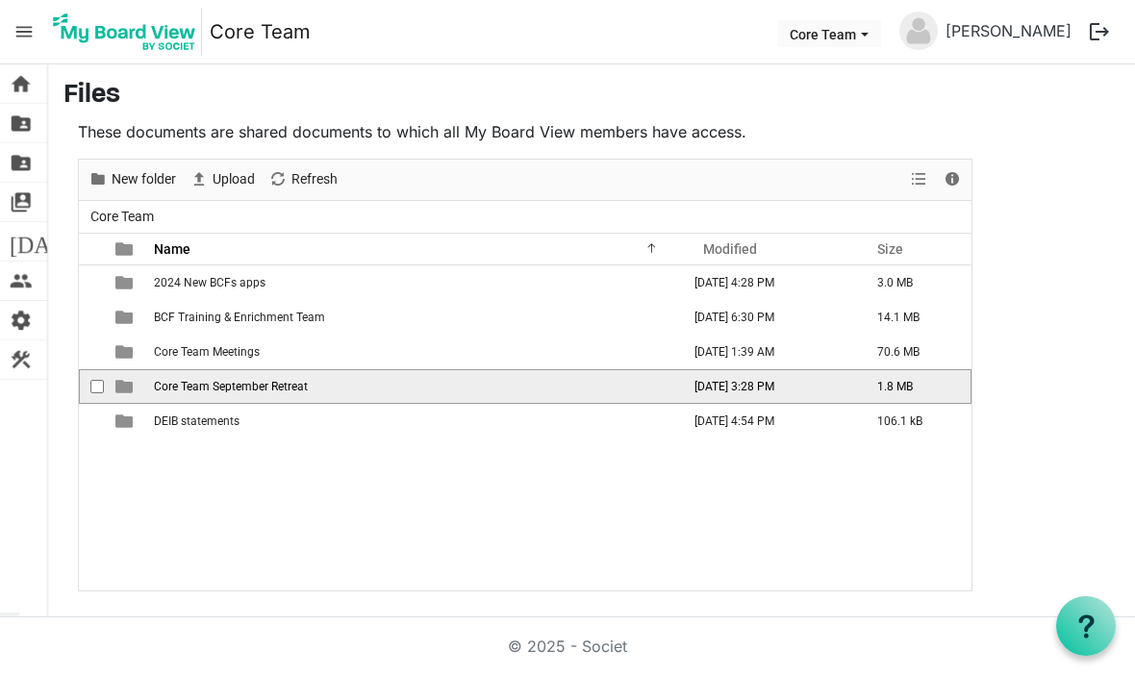
click at [283, 397] on td "Core Team September Retreat" at bounding box center [415, 386] width 535 height 35
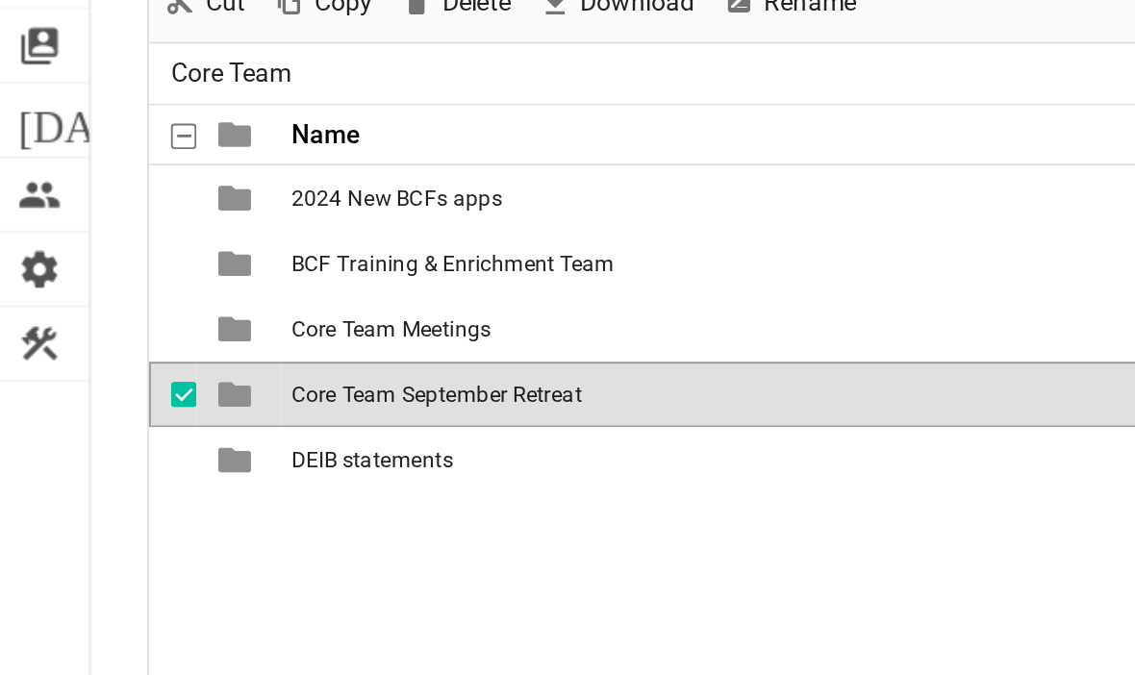
click at [131, 378] on span "is template cell column header type" at bounding box center [123, 386] width 17 height 17
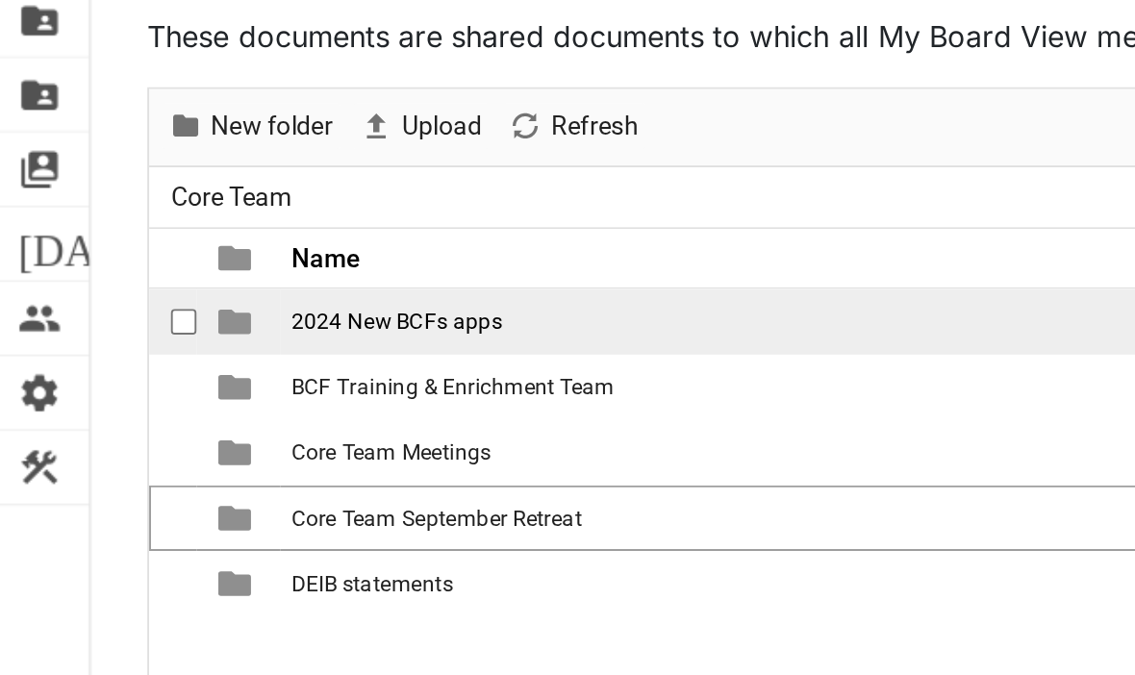
click at [232, 276] on span "2024 New BCFs apps" at bounding box center [210, 282] width 112 height 13
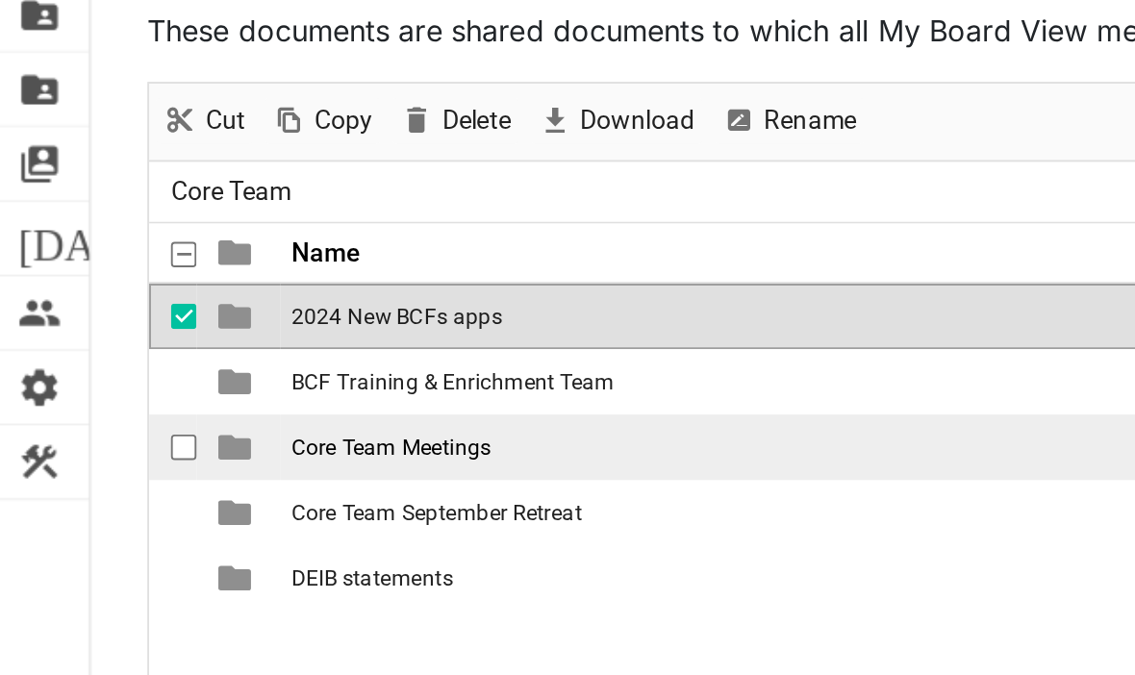
click at [95, 345] on span "checkbox" at bounding box center [96, 351] width 13 height 13
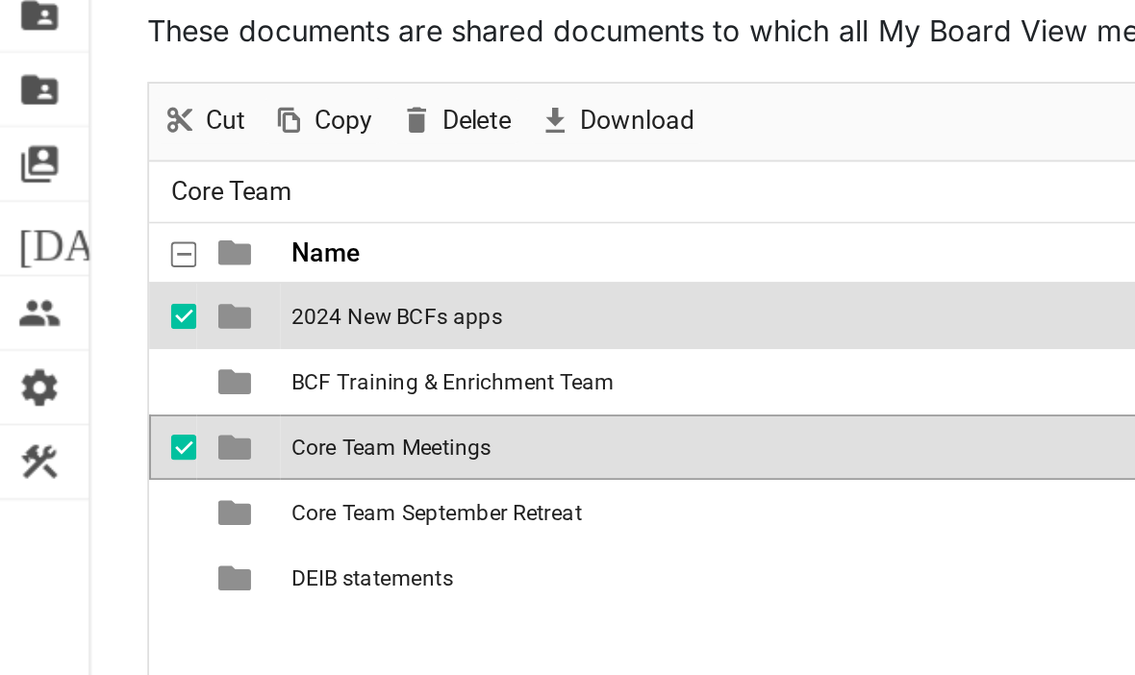
click at [94, 276] on span "checkbox" at bounding box center [96, 282] width 13 height 13
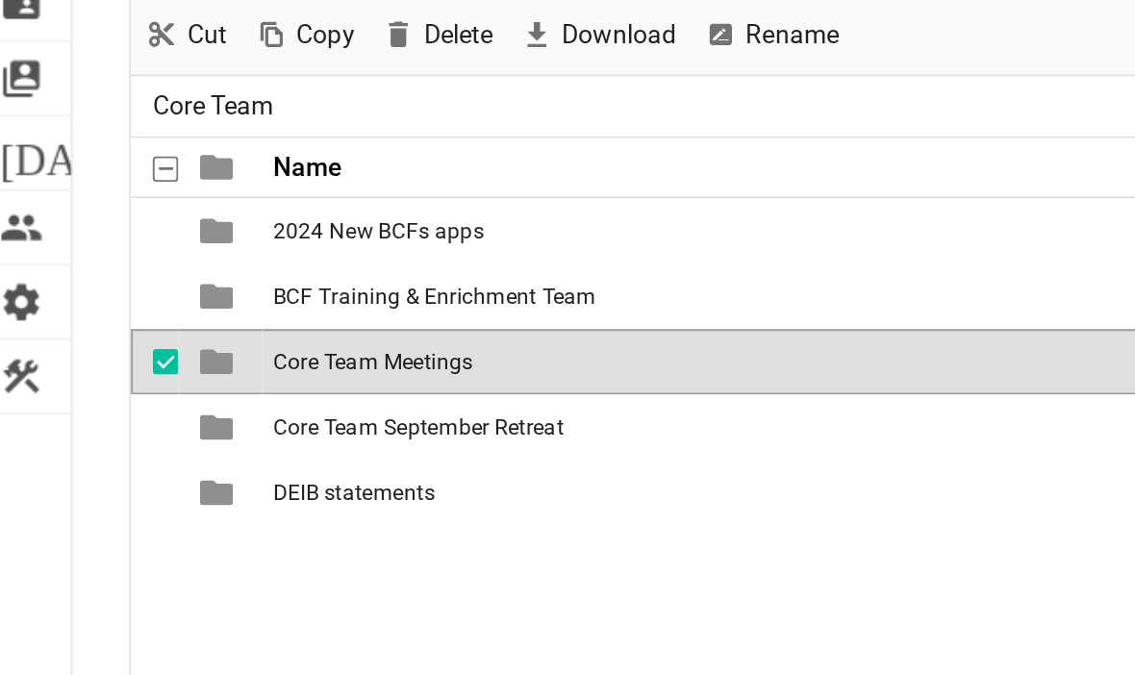
click at [90, 345] on span "checkbox" at bounding box center [96, 351] width 13 height 13
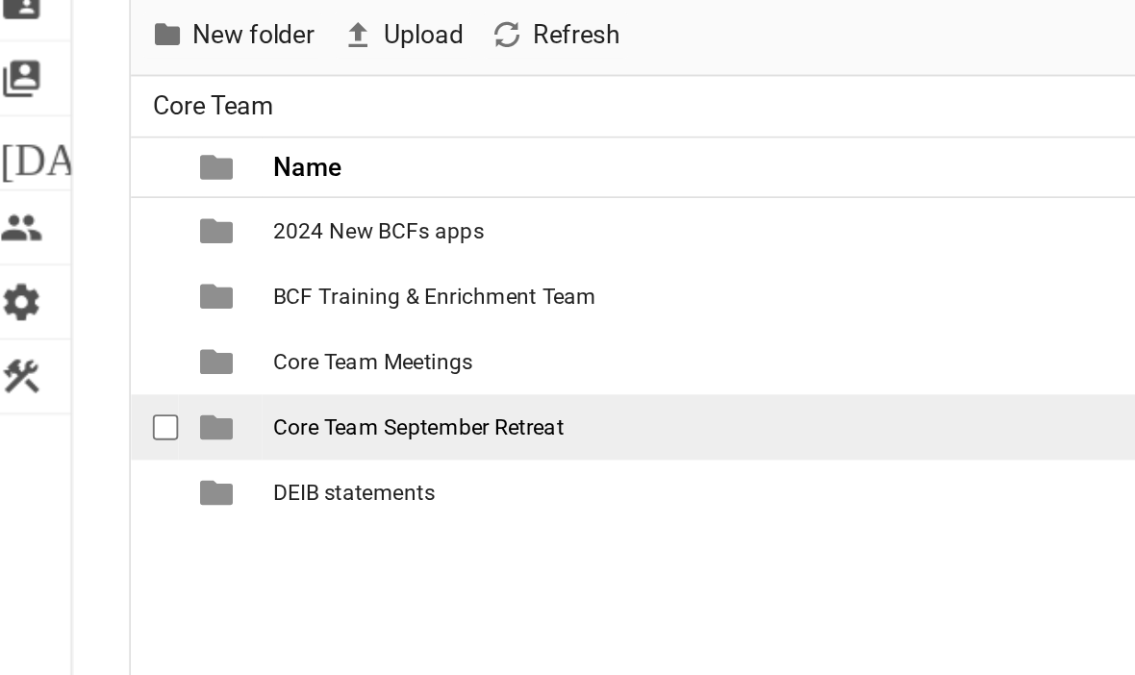
click at [90, 380] on span "checkbox" at bounding box center [96, 386] width 13 height 13
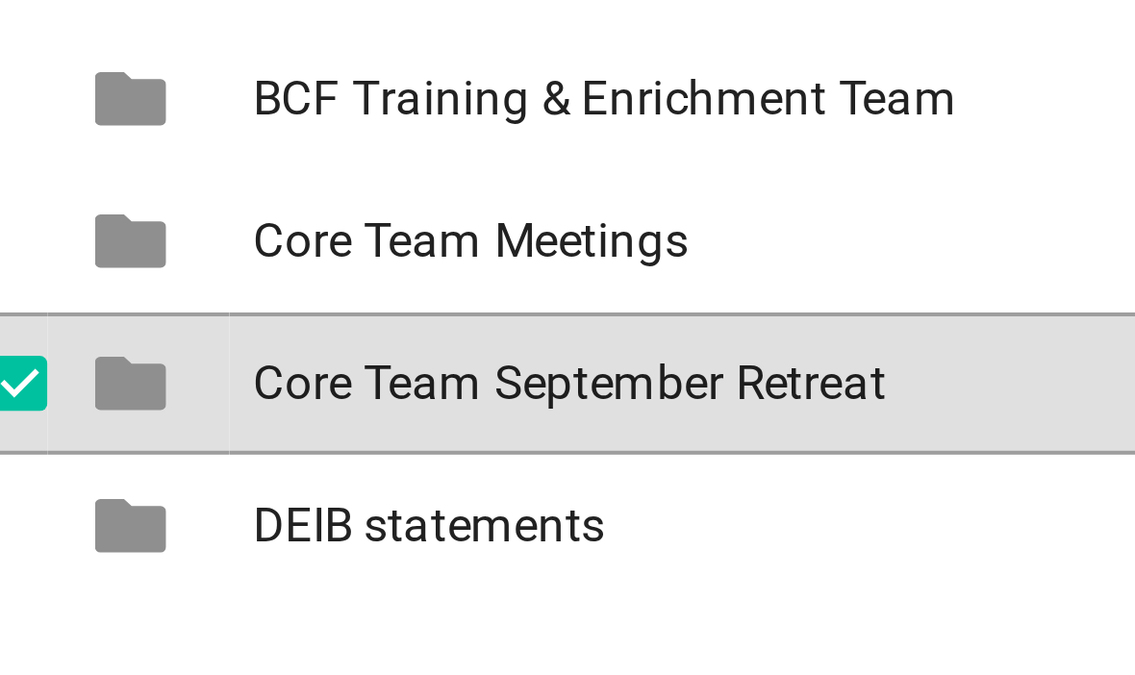
click at [154, 380] on span "Core Team September Retreat" at bounding box center [231, 386] width 154 height 13
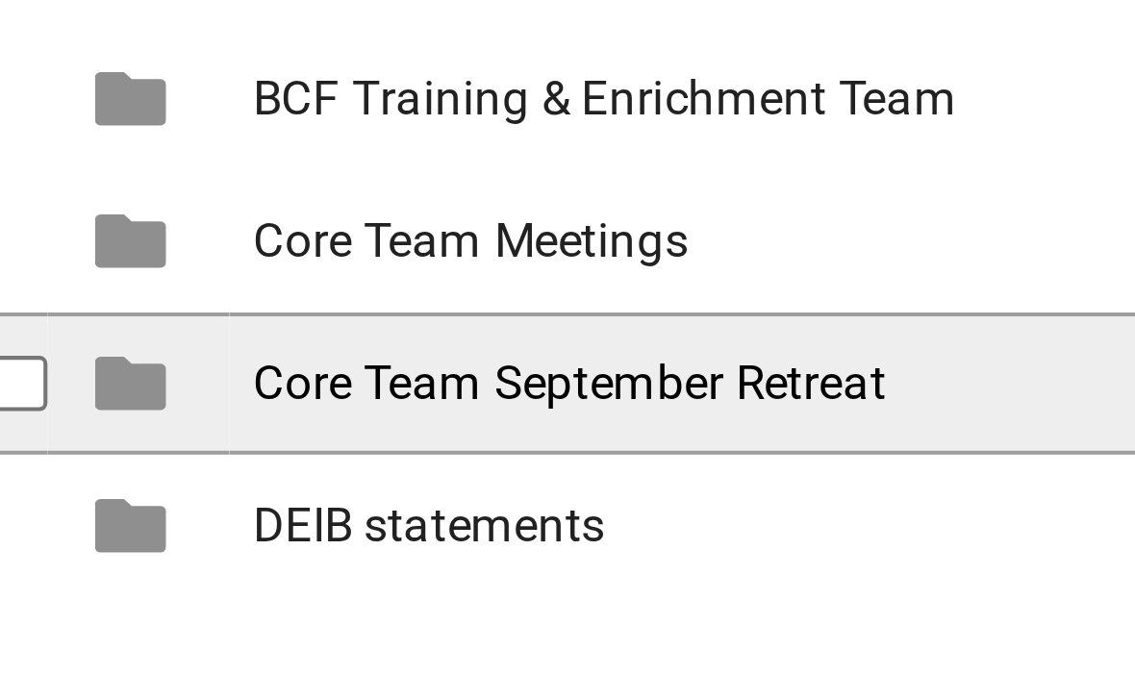
click at [90, 380] on span "checkbox" at bounding box center [96, 386] width 13 height 13
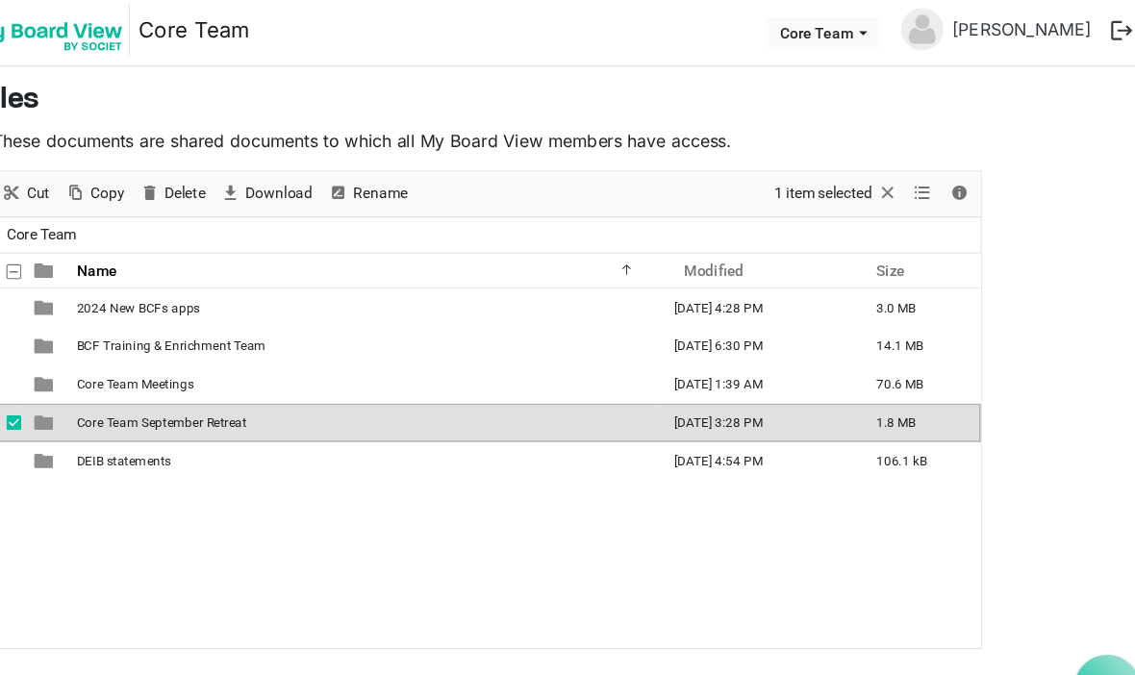
scroll to position [24, 0]
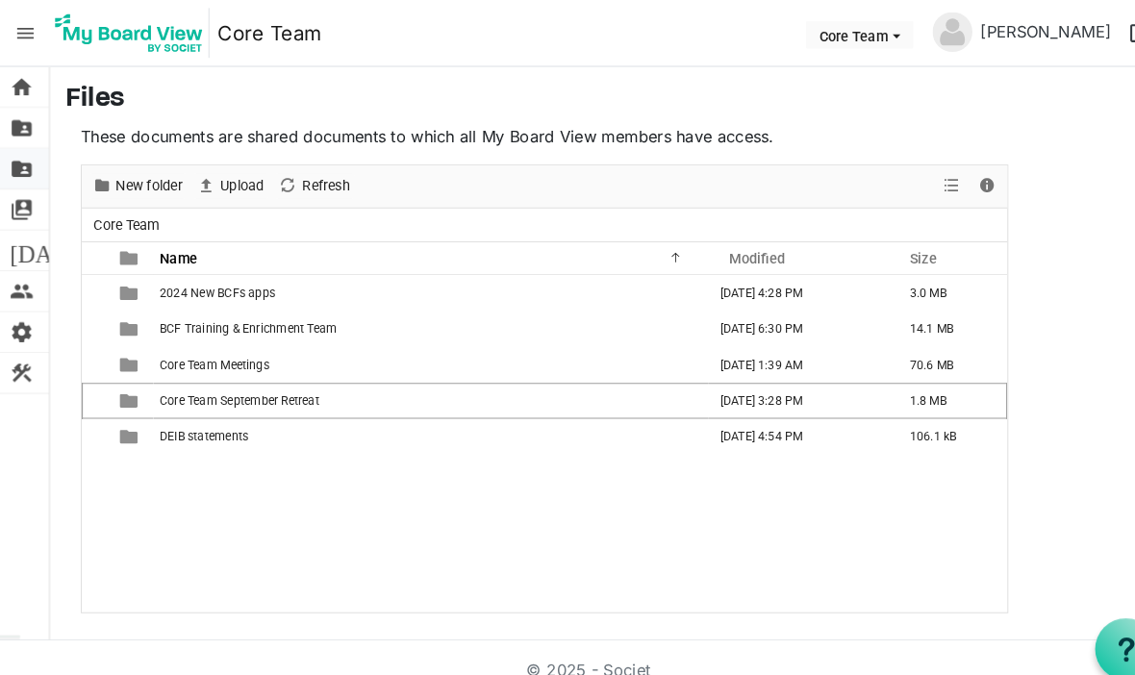
click at [18, 168] on span "folder_shared" at bounding box center [21, 162] width 23 height 38
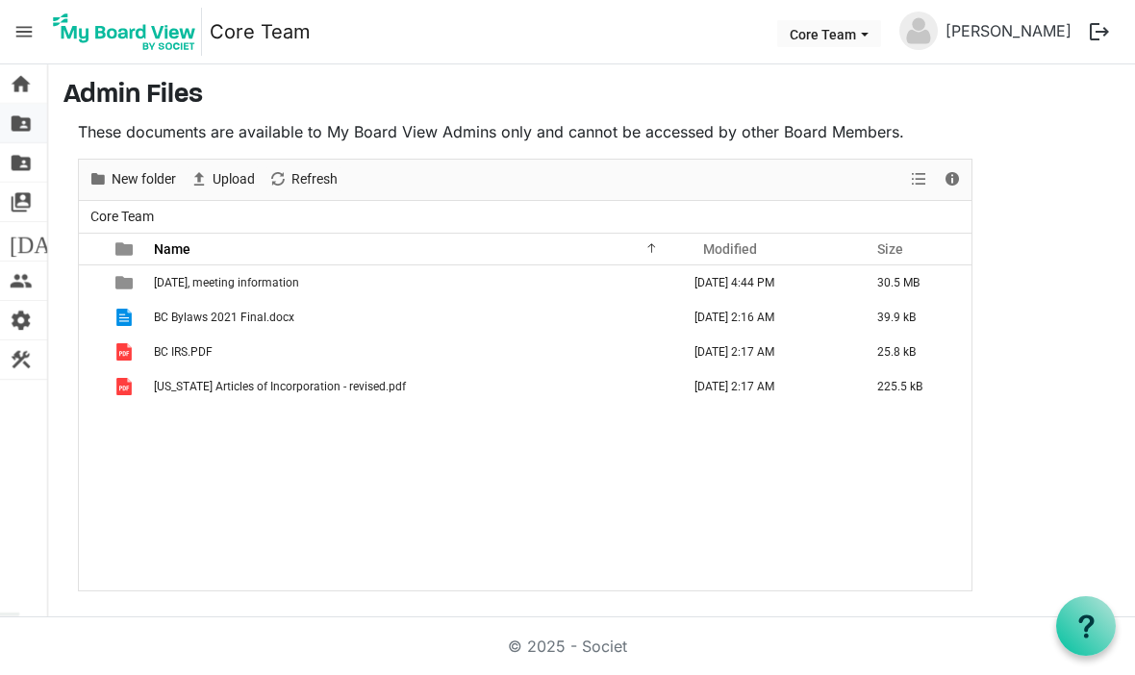
click at [27, 124] on span "folder_shared" at bounding box center [21, 123] width 23 height 38
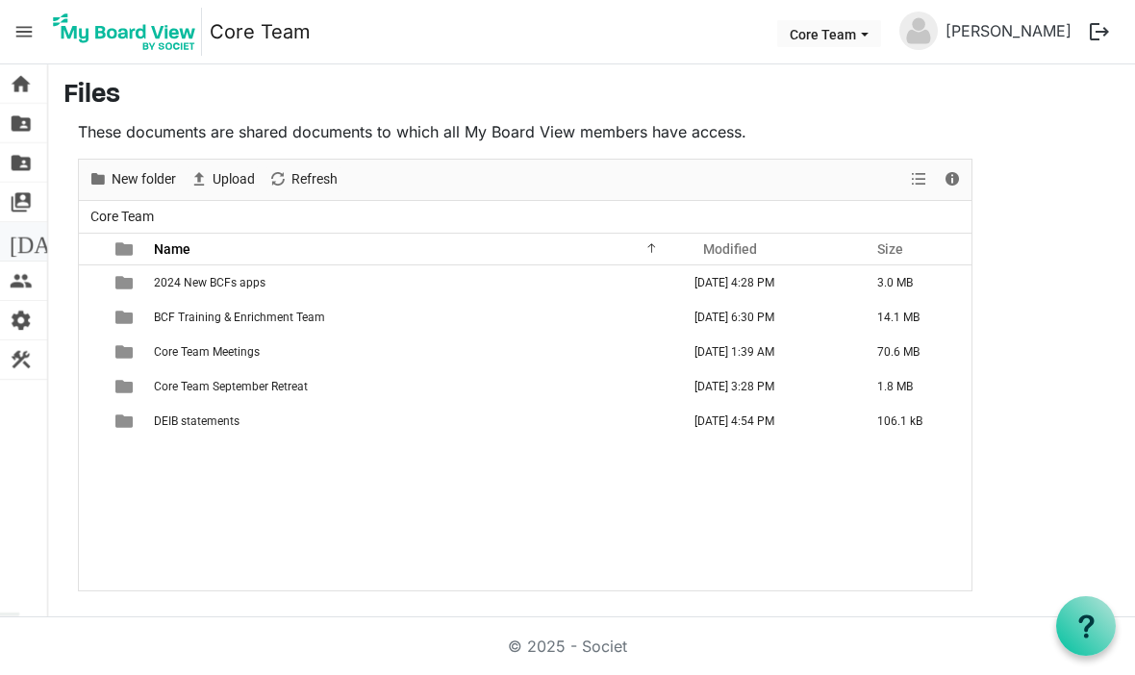
click at [23, 245] on span "[DATE]" at bounding box center [47, 241] width 74 height 38
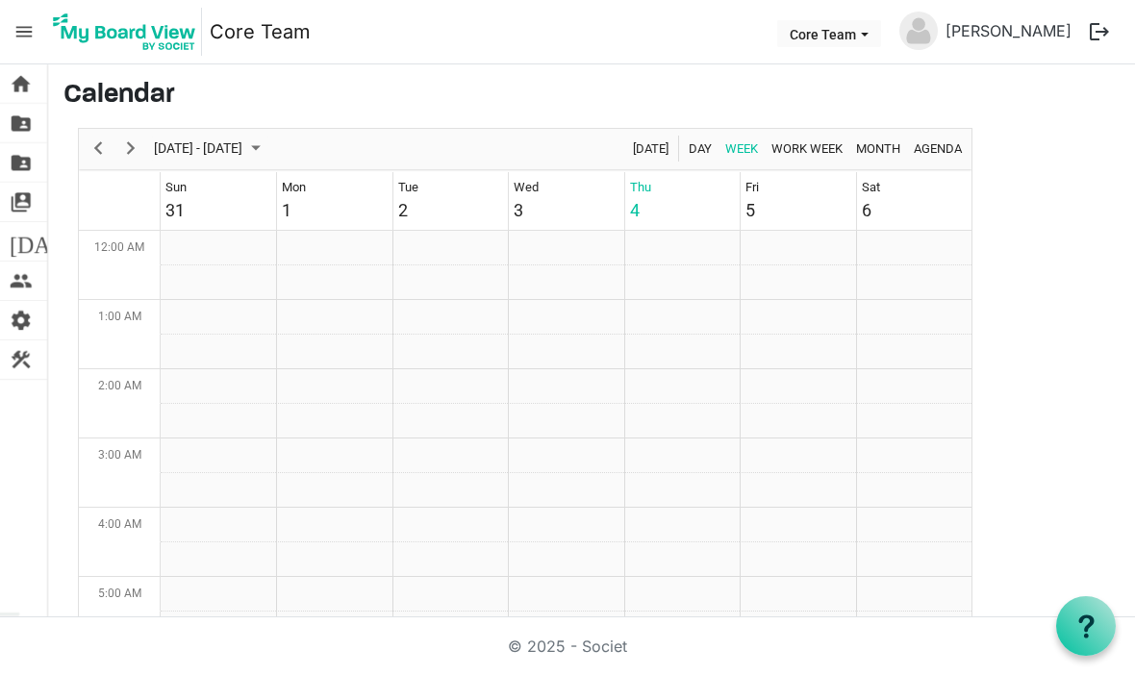
scroll to position [623, 0]
click at [25, 122] on span "folder_shared" at bounding box center [21, 123] width 23 height 38
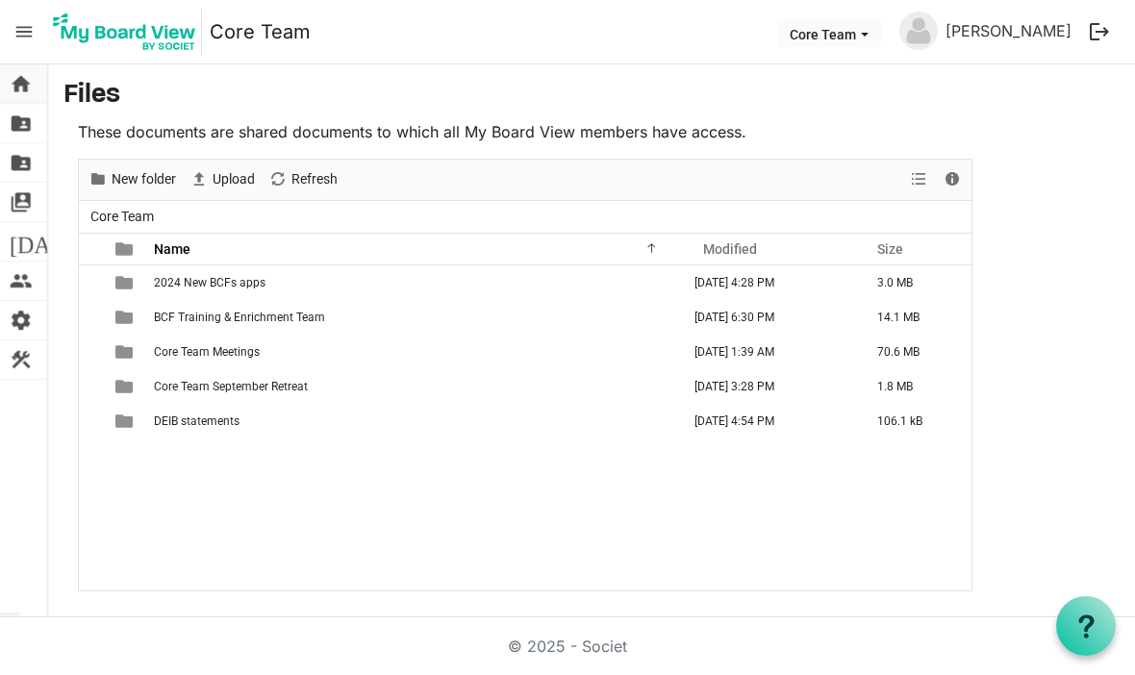
click at [22, 86] on span "home" at bounding box center [21, 83] width 23 height 38
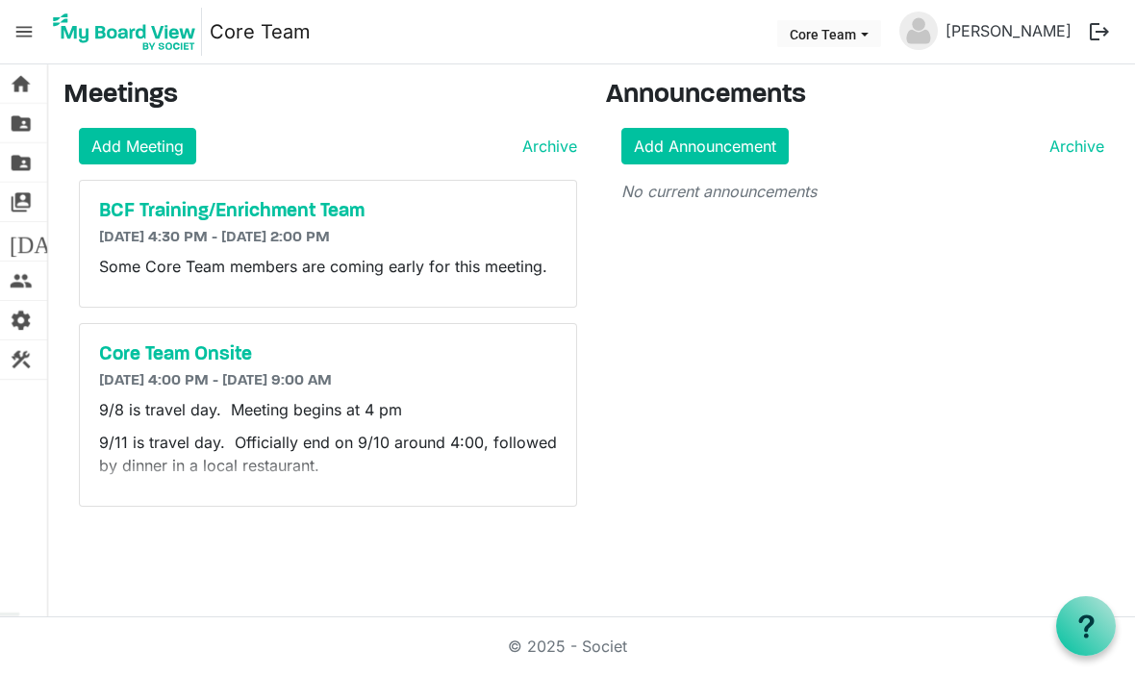
click at [27, 38] on span "menu" at bounding box center [24, 31] width 37 height 37
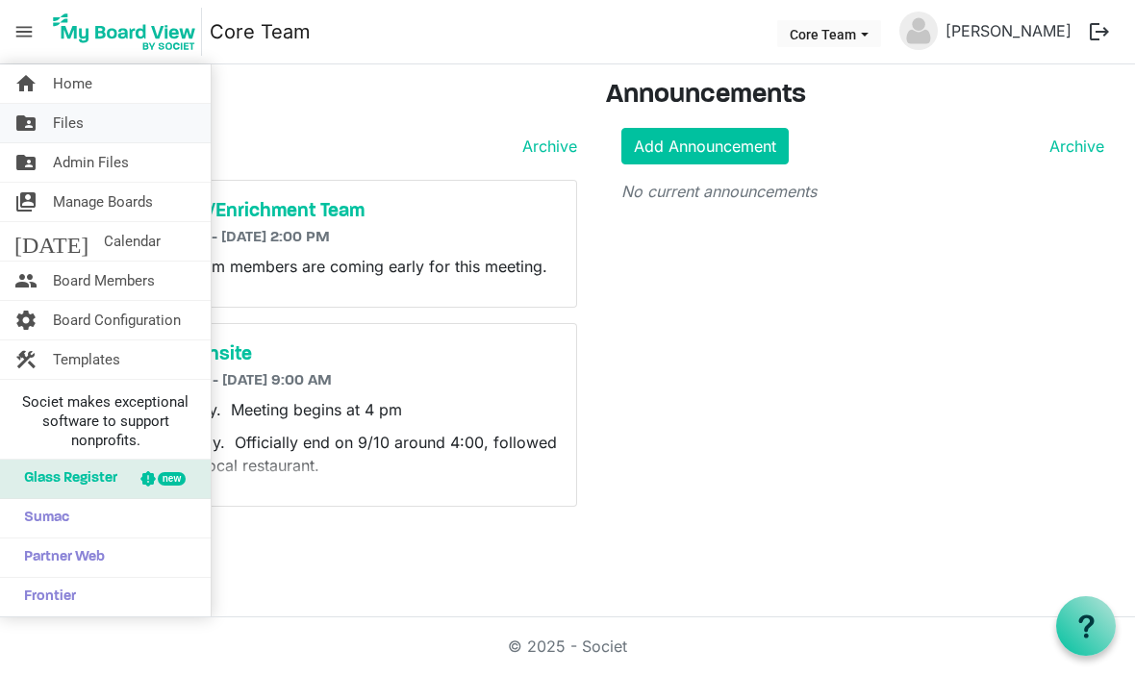
click at [93, 127] on link "folder_shared Files" at bounding box center [105, 123] width 211 height 38
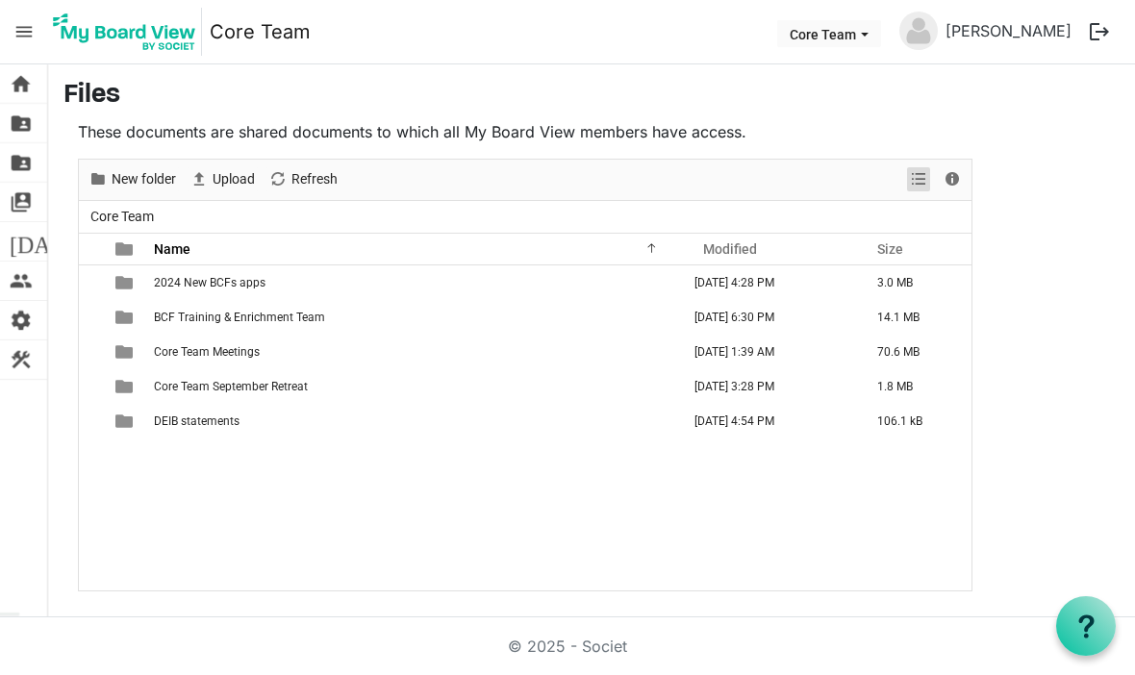
click at [912, 174] on span "View dropdownbutton" at bounding box center [918, 179] width 23 height 24
click at [700, 117] on main "Files These documents are shared documents to which all My Board View members h…" at bounding box center [591, 335] width 1087 height 543
click at [314, 182] on span "Refresh" at bounding box center [315, 179] width 50 height 24
click at [14, 18] on span "menu" at bounding box center [24, 31] width 37 height 37
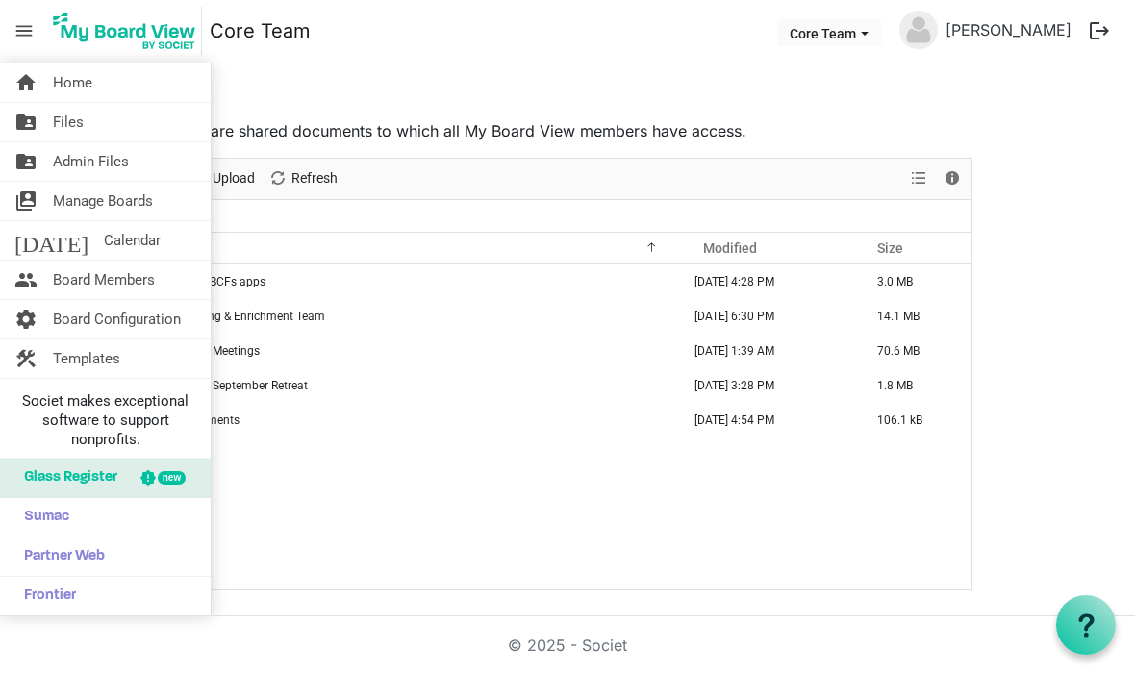
scroll to position [66, 0]
click at [62, 96] on span "Home" at bounding box center [72, 83] width 39 height 38
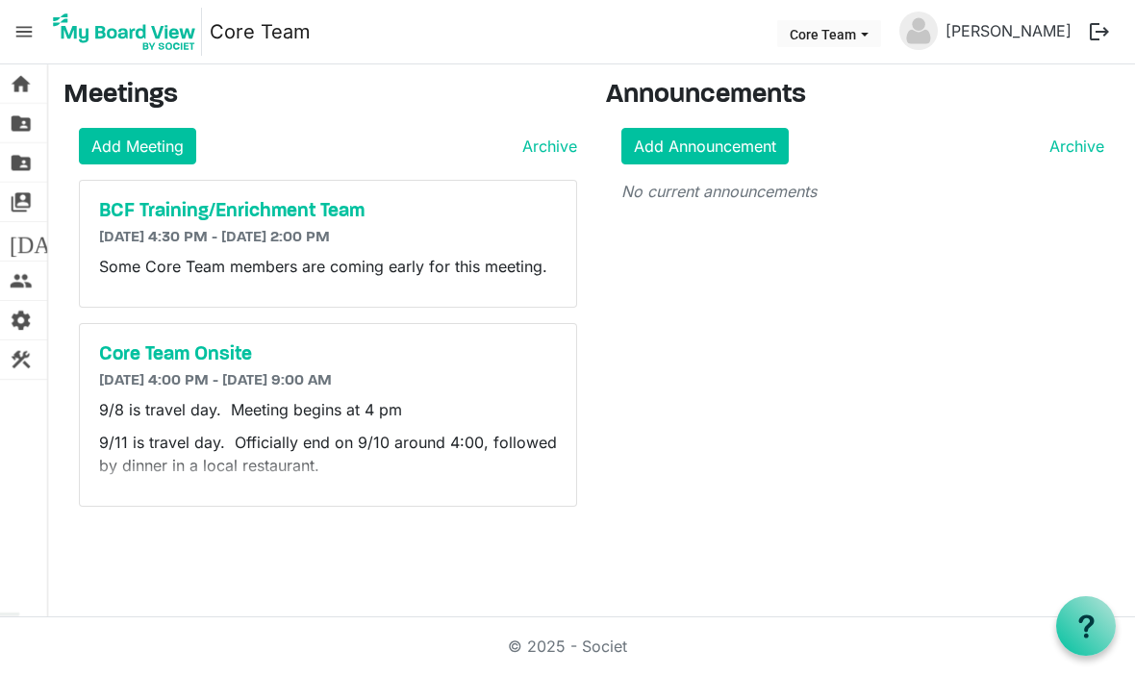
click at [81, 77] on main "Meetings Add Meeting Archive BCF Training/Enrichment Team 9/5/2025 4:30 PM - 9/…" at bounding box center [591, 300] width 1087 height 473
click at [1096, 34] on button "logout" at bounding box center [1099, 32] width 40 height 40
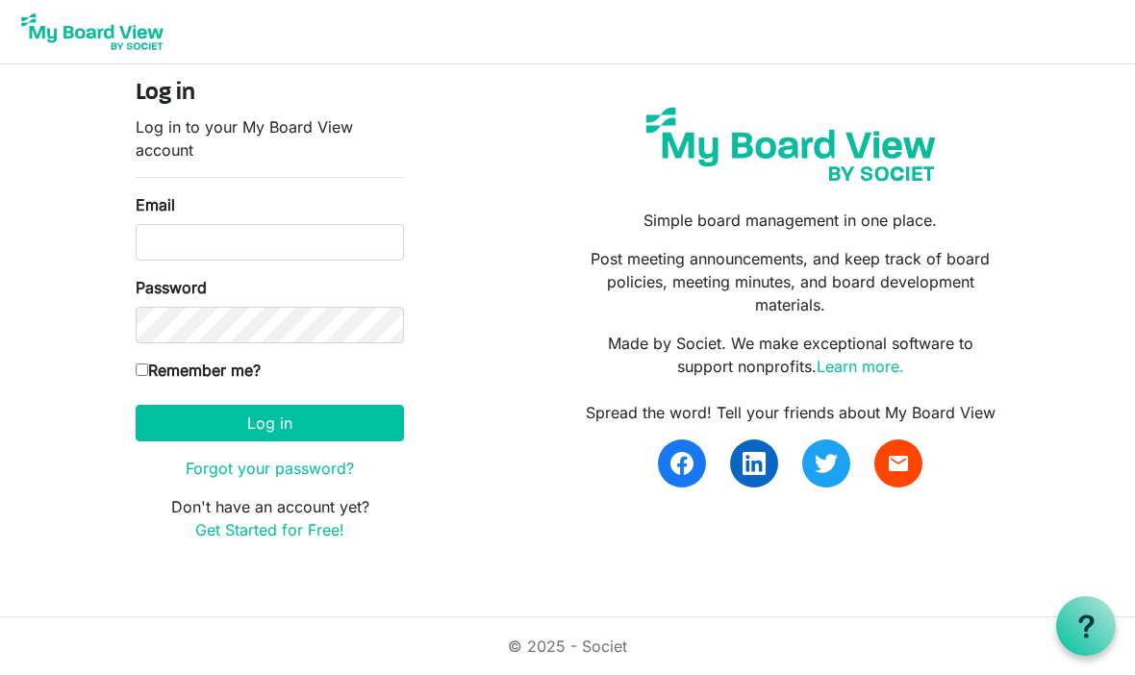
scroll to position [1, 0]
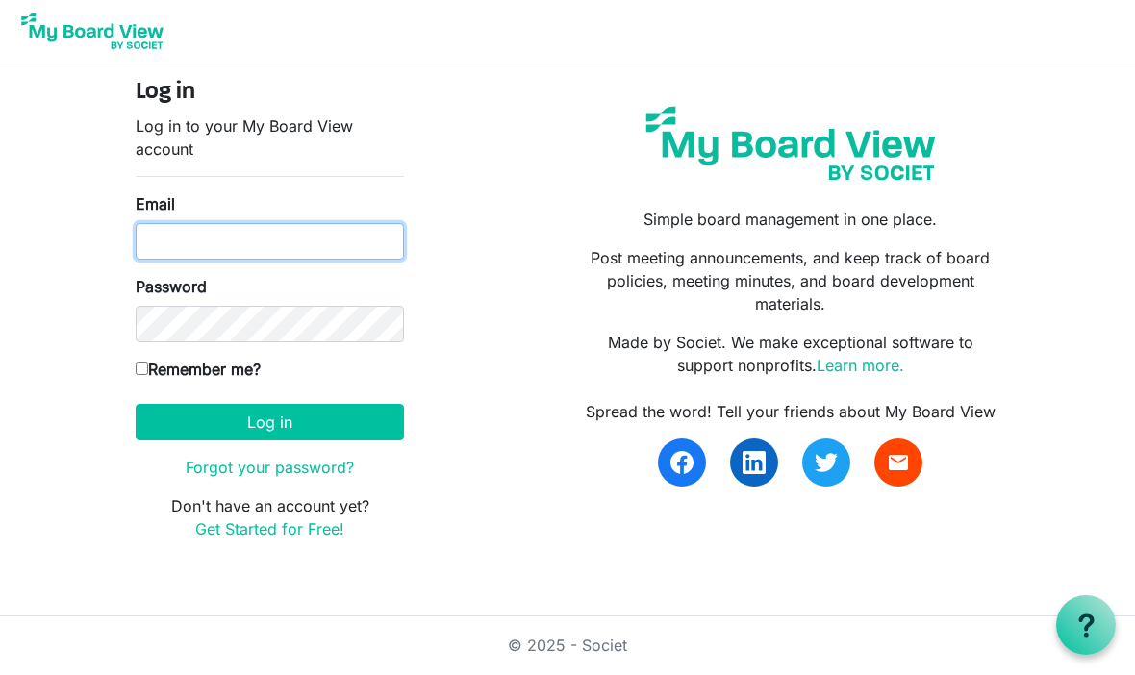
click at [370, 236] on input "Email" at bounding box center [270, 242] width 268 height 37
type input "kimvoyle@voyle.com"
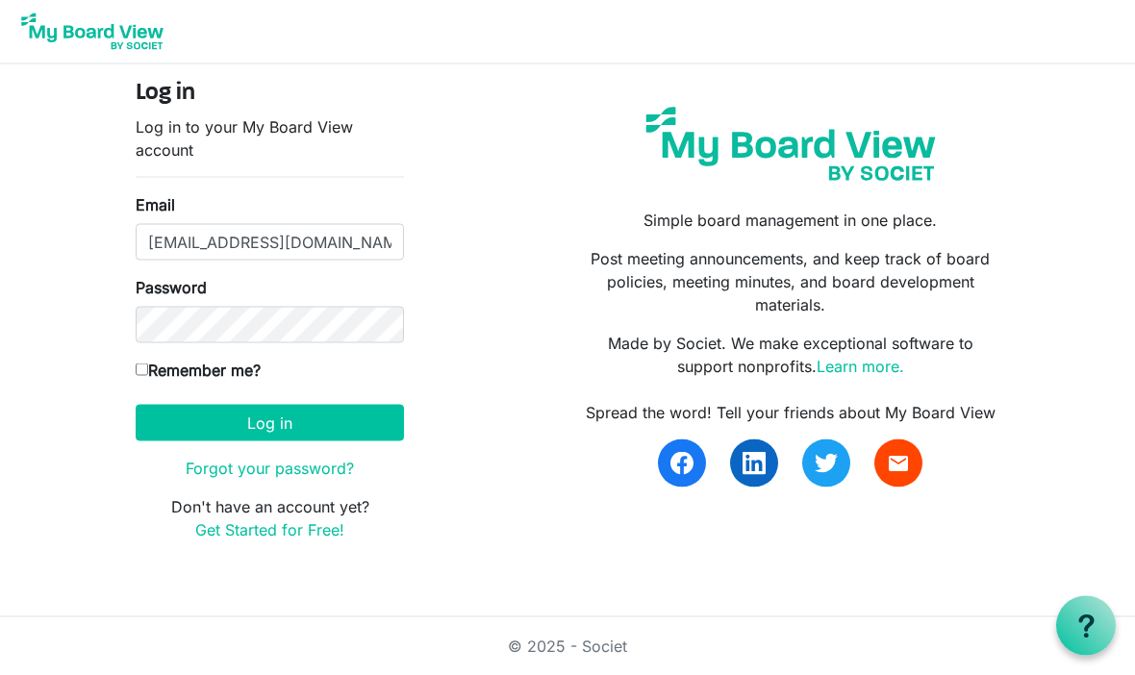
click at [137, 382] on div "Remember me?" at bounding box center [270, 374] width 268 height 31
click at [143, 359] on label "Remember me?" at bounding box center [198, 370] width 125 height 23
click at [143, 364] on input "Remember me?" at bounding box center [142, 370] width 13 height 13
checkbox input "true"
click at [285, 433] on button "Log in" at bounding box center [270, 423] width 268 height 37
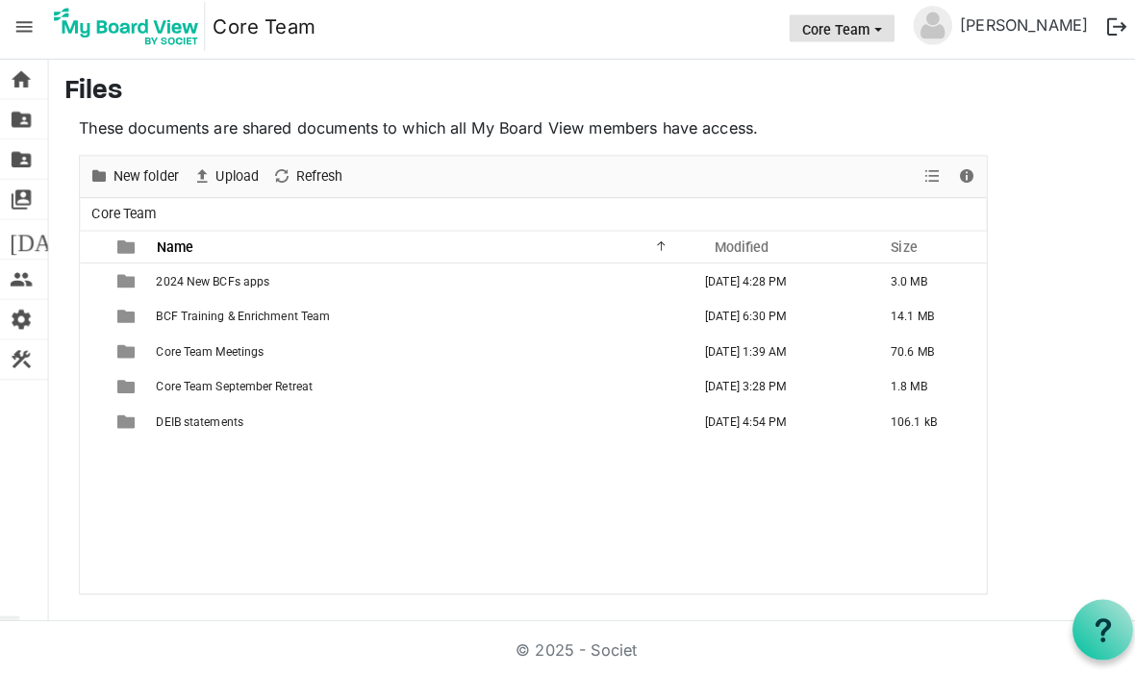
click at [881, 37] on button "Core Team" at bounding box center [829, 33] width 104 height 27
click at [727, 89] on h3 "Files" at bounding box center [591, 96] width 1056 height 33
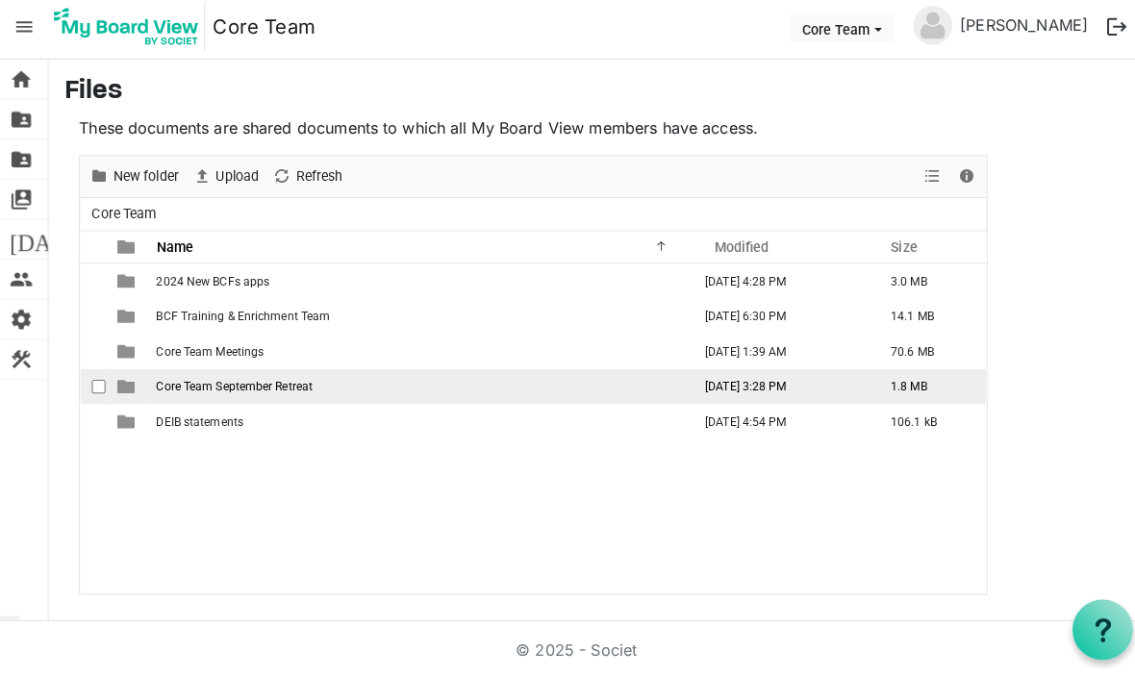
click at [274, 383] on span "Core Team September Retreat" at bounding box center [231, 386] width 154 height 13
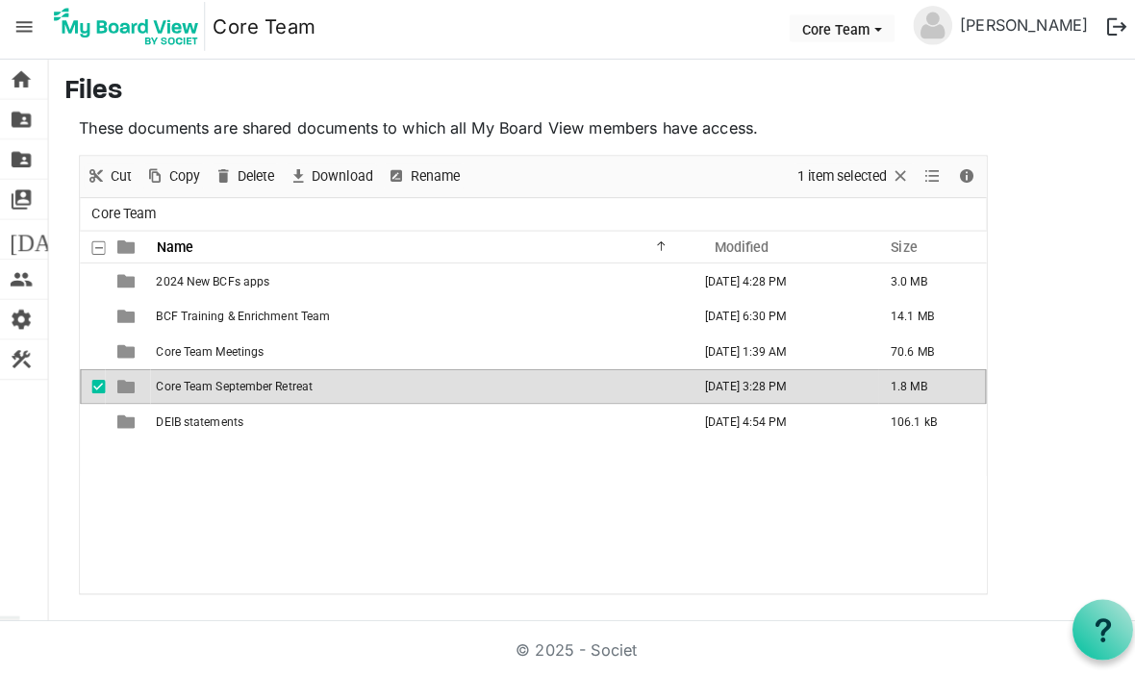
click at [283, 380] on span "Core Team September Retreat" at bounding box center [231, 386] width 154 height 13
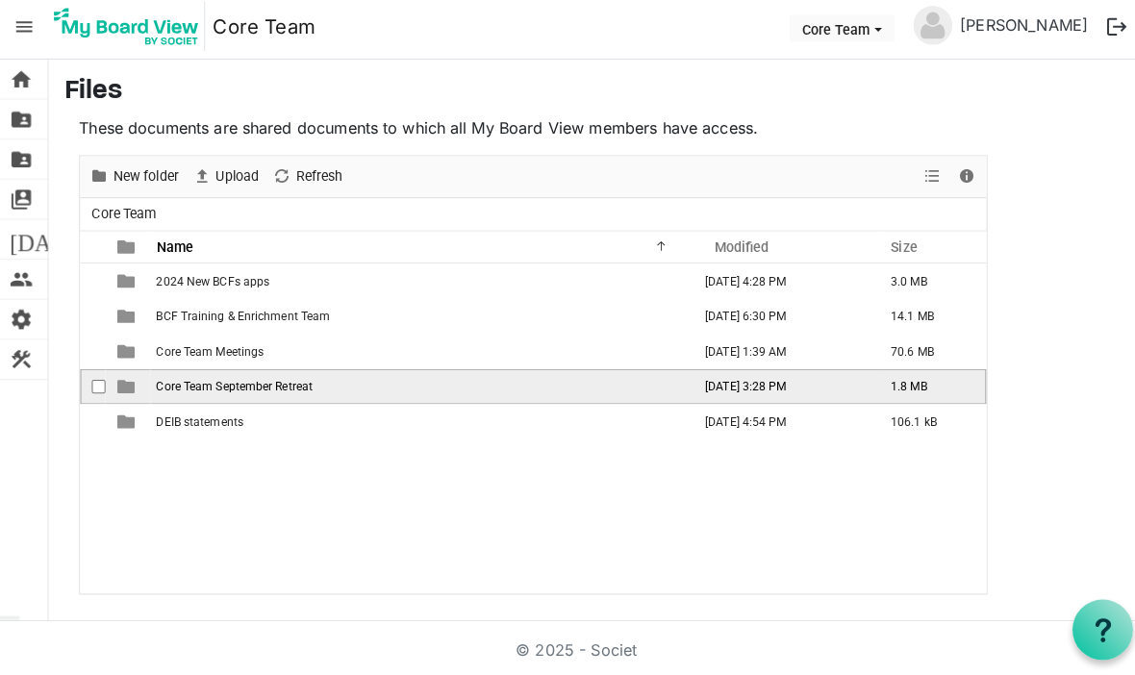
click at [91, 380] on span "checkbox" at bounding box center [96, 386] width 13 height 13
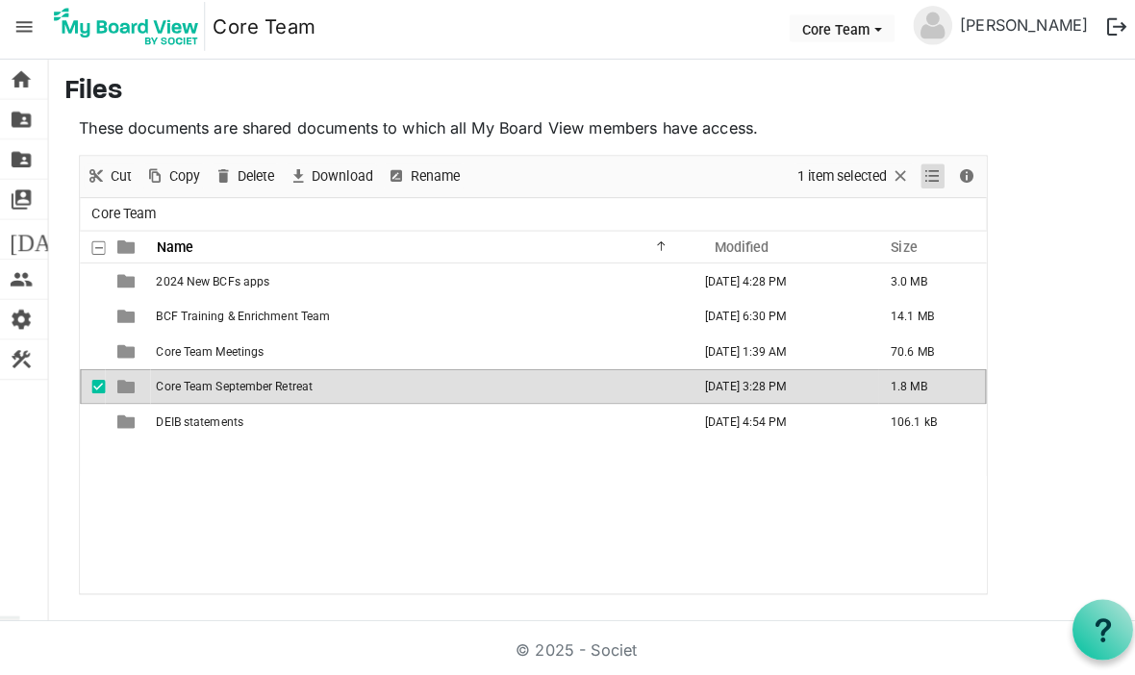
click at [918, 172] on span "View dropdownbutton" at bounding box center [918, 179] width 23 height 24
click at [1029, 103] on h3 "Files" at bounding box center [591, 96] width 1056 height 33
click at [180, 181] on span "Copy" at bounding box center [182, 179] width 35 height 24
click at [426, 181] on span "Download" at bounding box center [408, 179] width 64 height 24
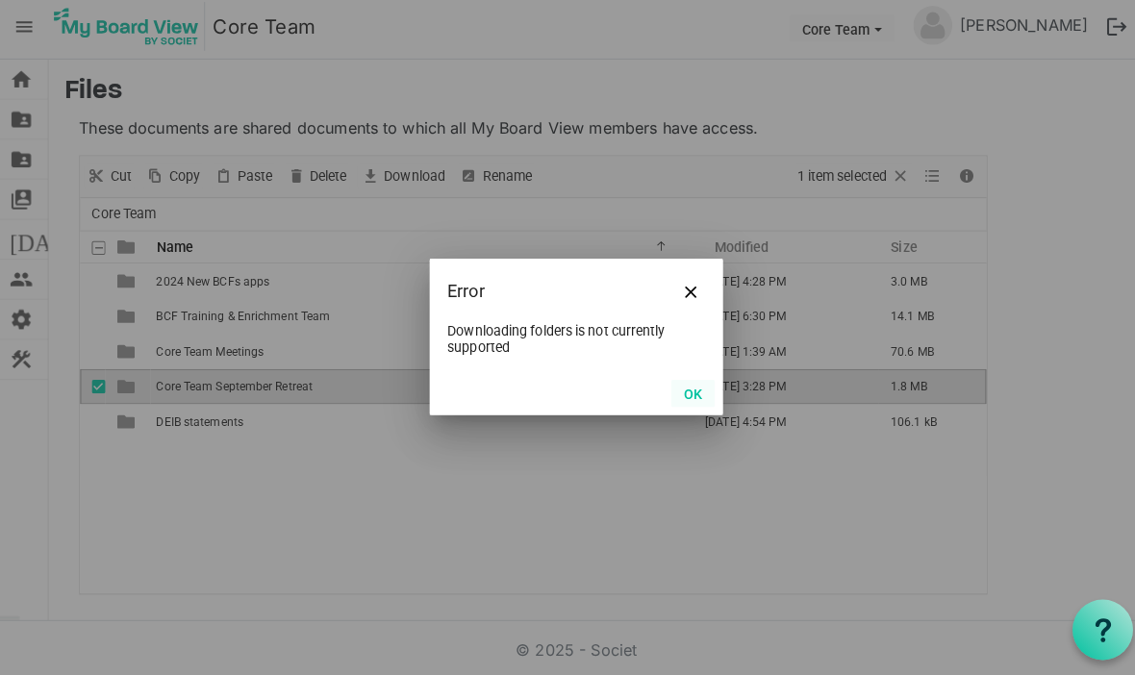
click at [694, 380] on button "OK" at bounding box center [682, 393] width 43 height 27
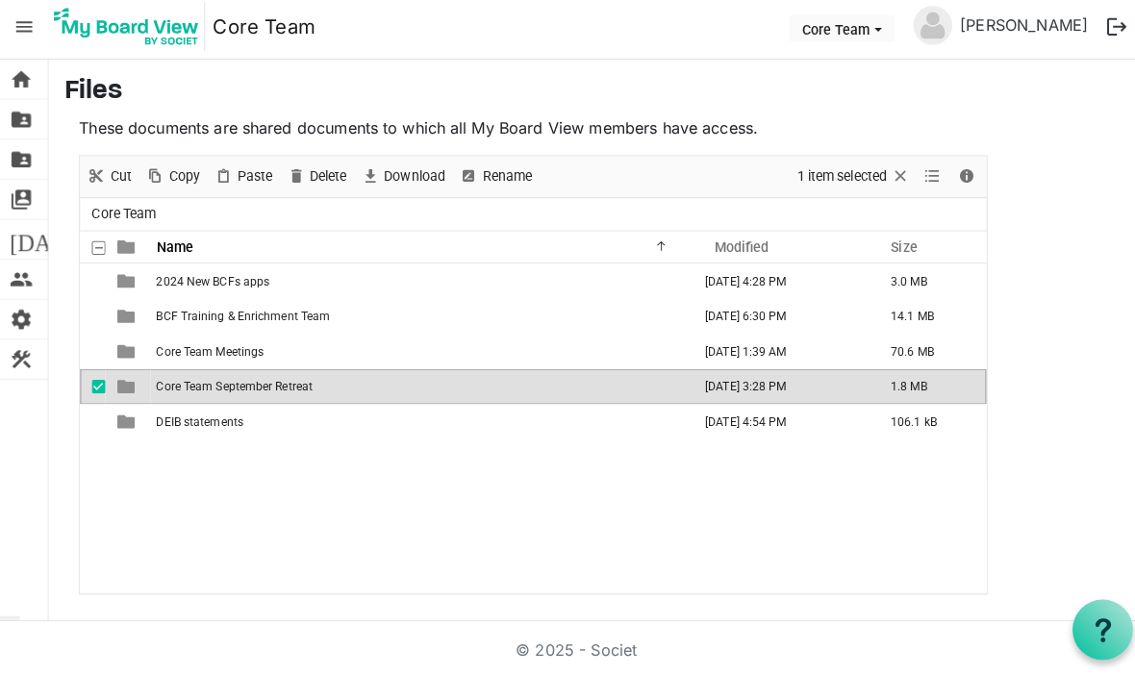
click at [206, 393] on td "Core Team September Retreat" at bounding box center [415, 386] width 535 height 35
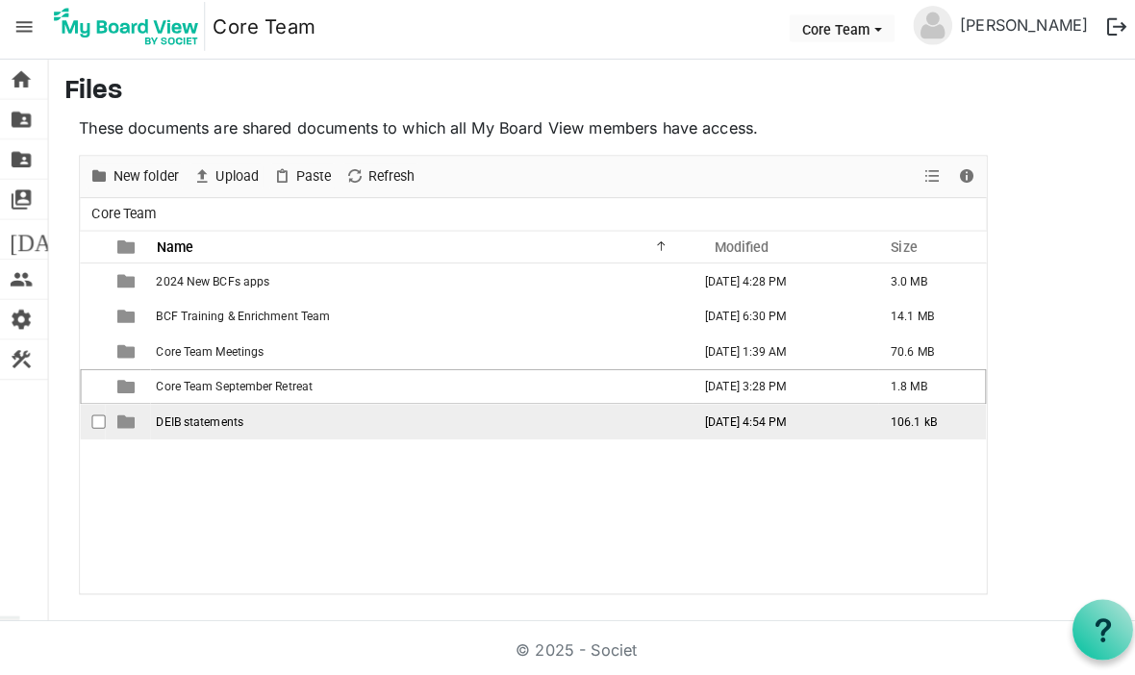
click at [177, 427] on td "DEIB statements" at bounding box center [415, 421] width 535 height 35
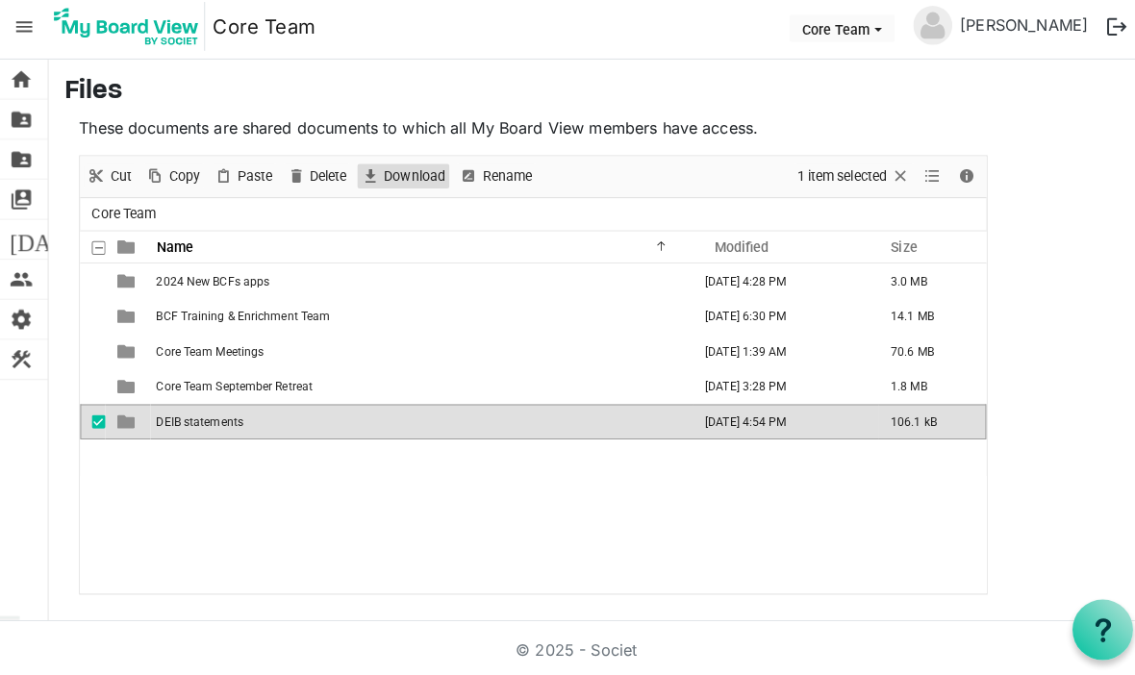
click at [403, 167] on span "Download" at bounding box center [408, 179] width 64 height 24
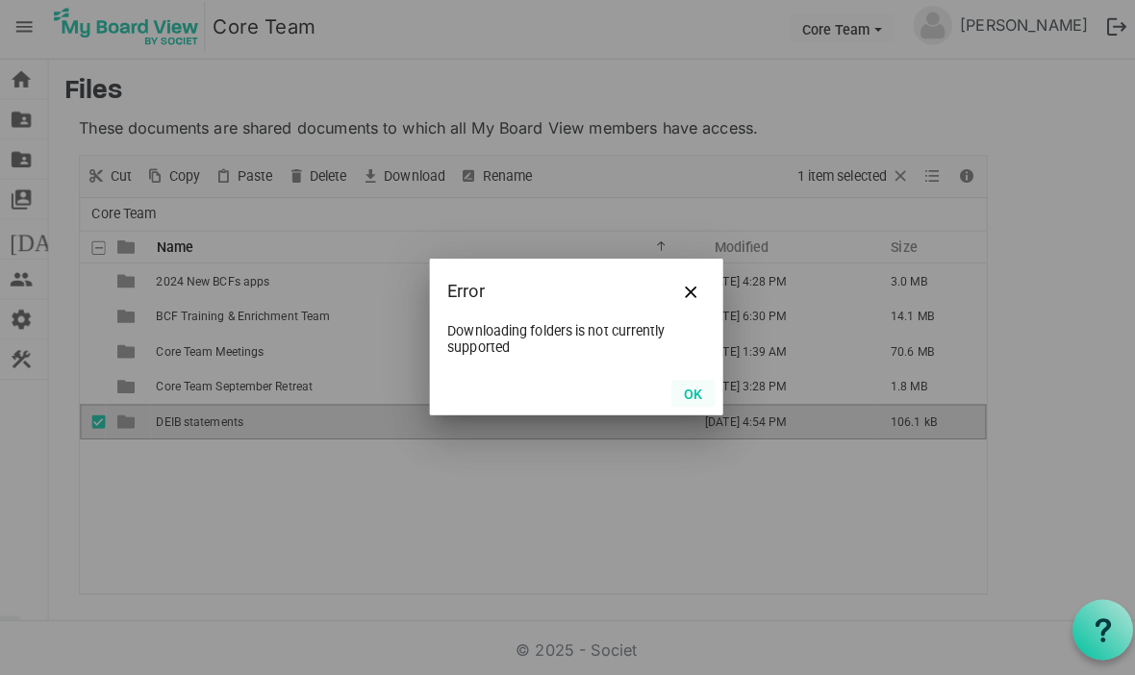
click at [682, 387] on button "OK" at bounding box center [682, 393] width 43 height 27
